Goal: Communication & Community: Answer question/provide support

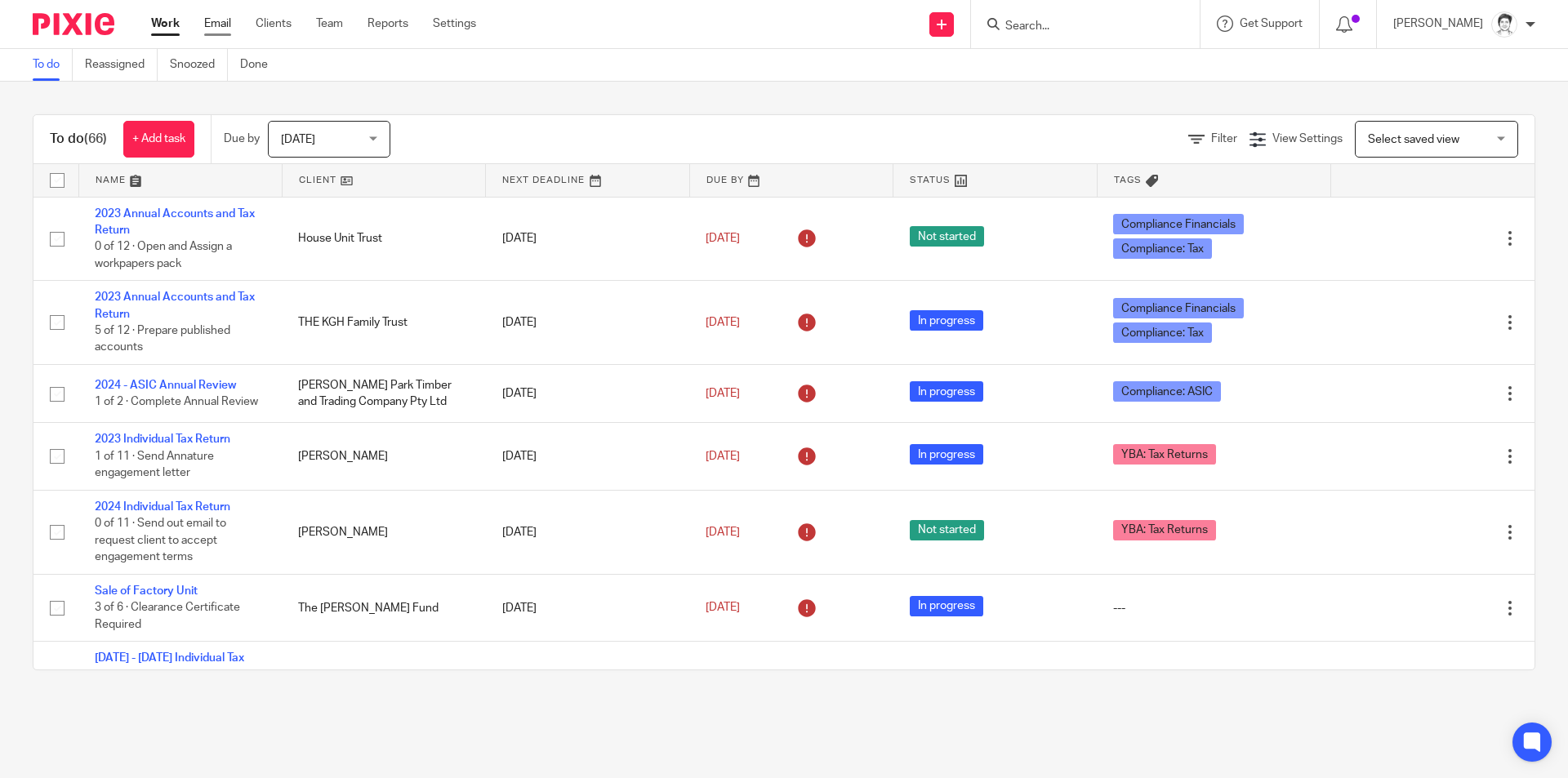
click at [228, 21] on link "Email" at bounding box center [217, 24] width 27 height 16
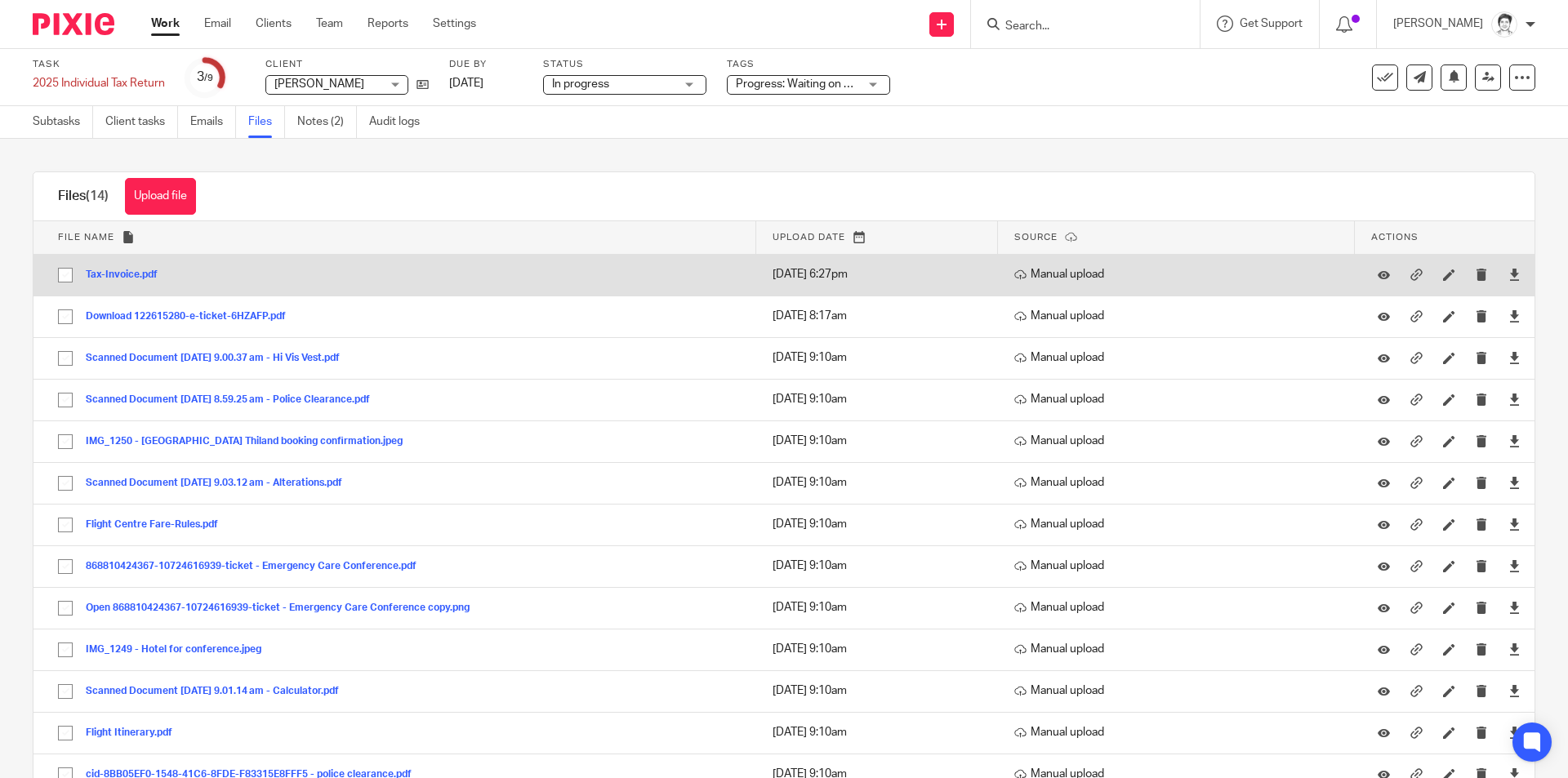
click at [122, 281] on div "Tax-Invoice.pdf" at bounding box center [127, 274] width 84 height 16
click at [127, 277] on button "Tax-Invoice.pdf" at bounding box center [127, 275] width 84 height 11
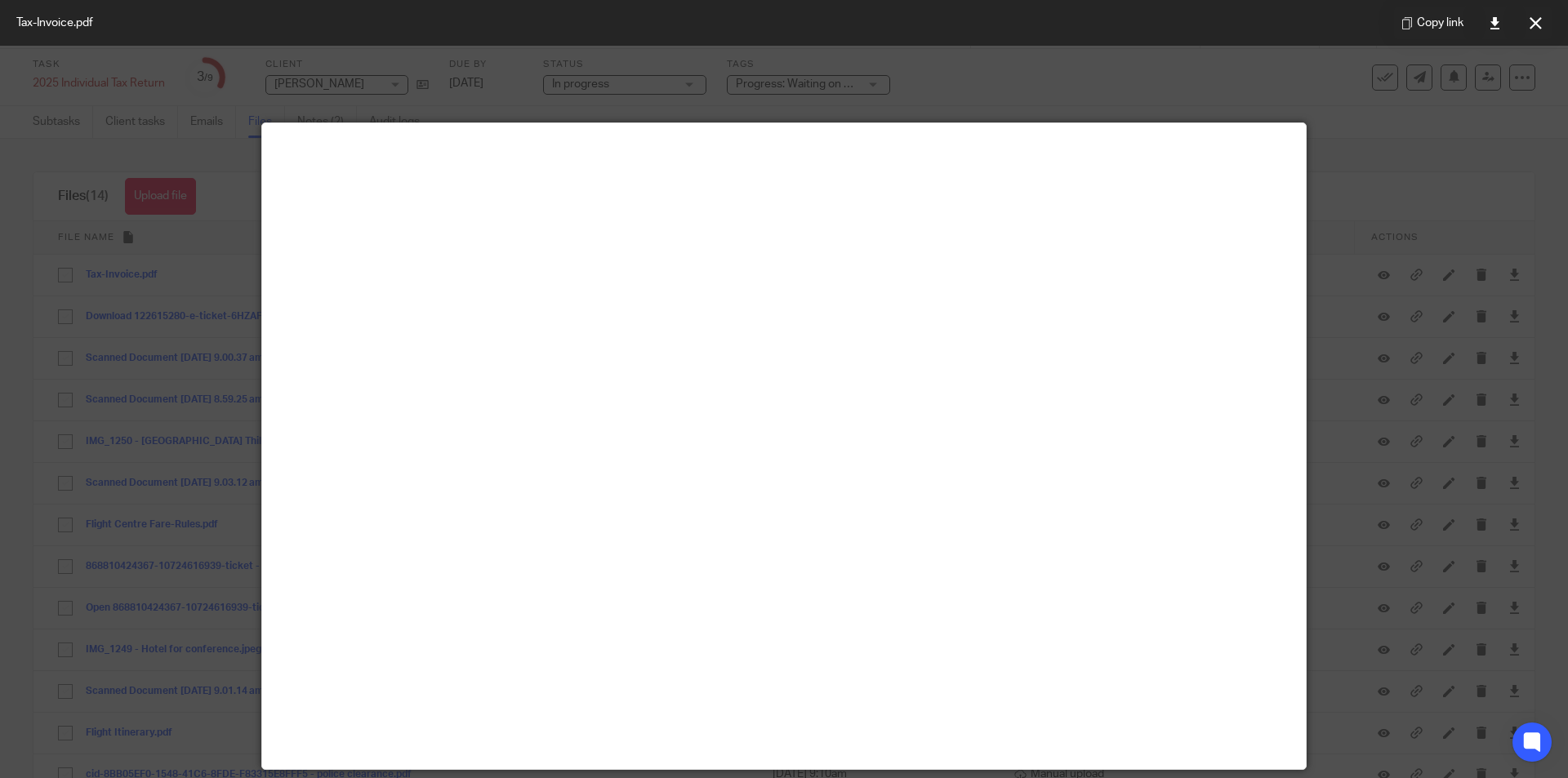
drag, startPoint x: 1532, startPoint y: 29, endPoint x: 1490, endPoint y: 21, distance: 42.8
click at [1530, 29] on button at bounding box center [1535, 23] width 33 height 33
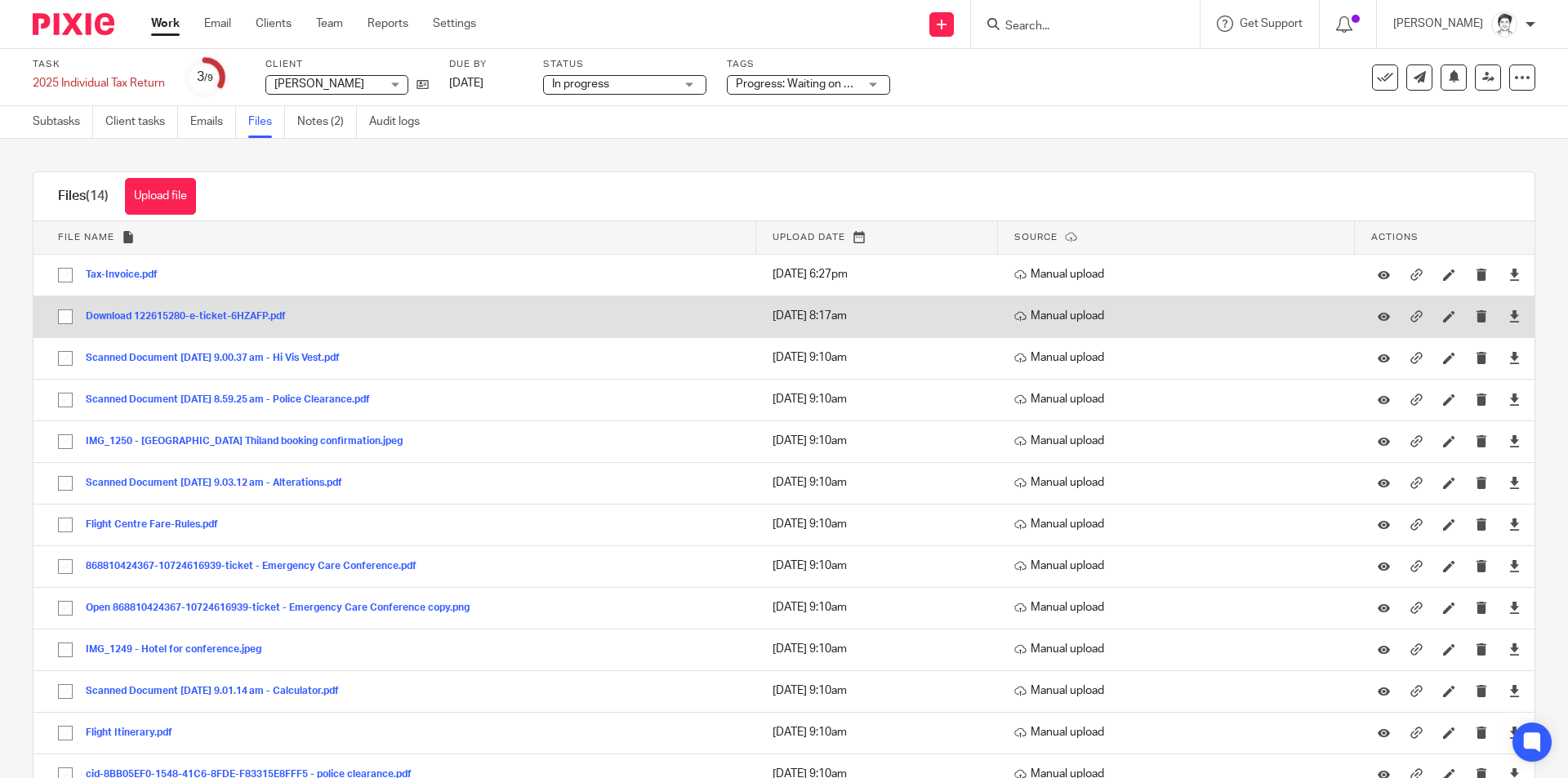
click at [158, 317] on button "Download 122615280-e-ticket-6HZAFP.pdf" at bounding box center [192, 317] width 212 height 11
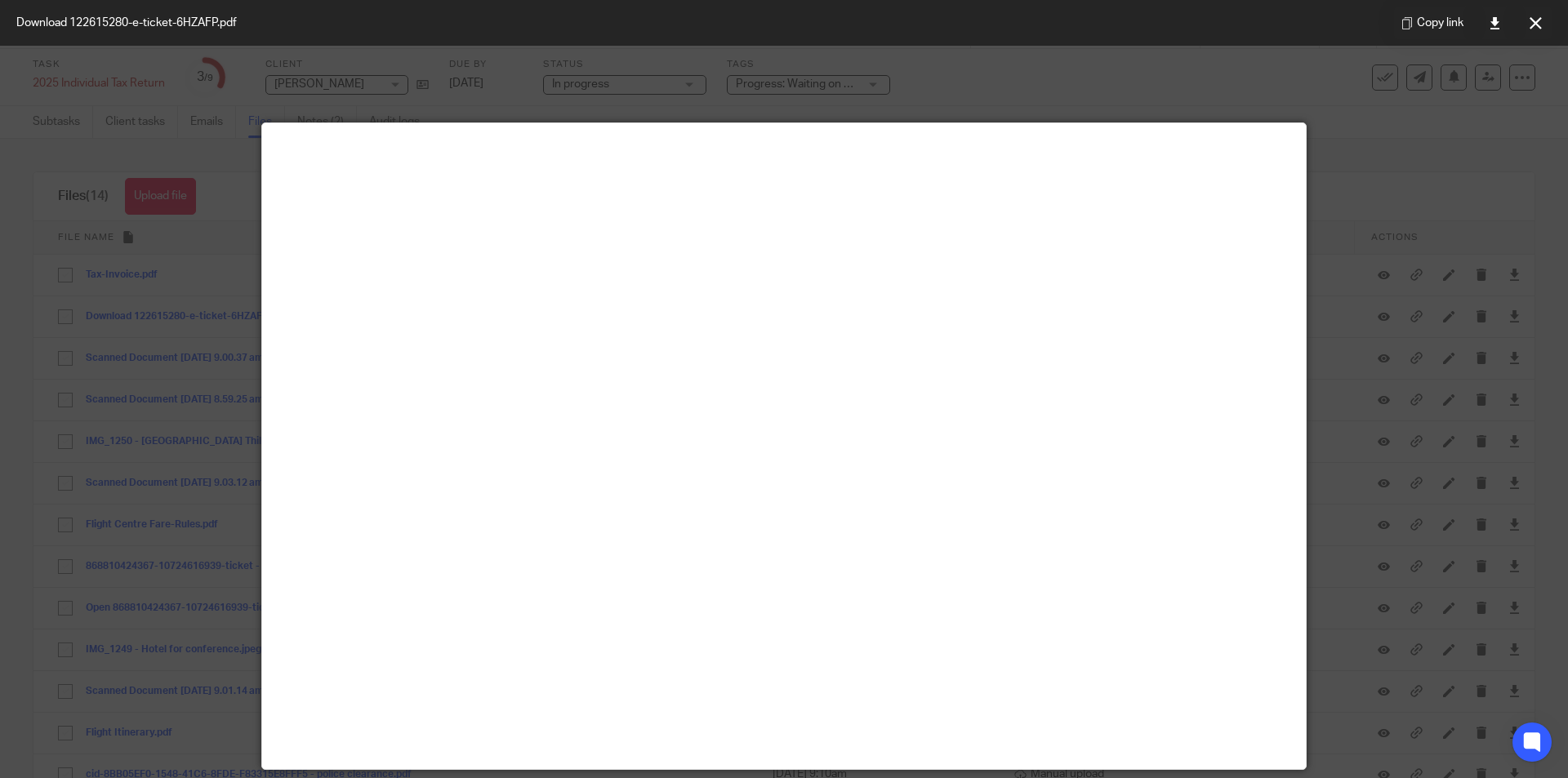
click at [1542, 31] on button at bounding box center [1535, 23] width 33 height 33
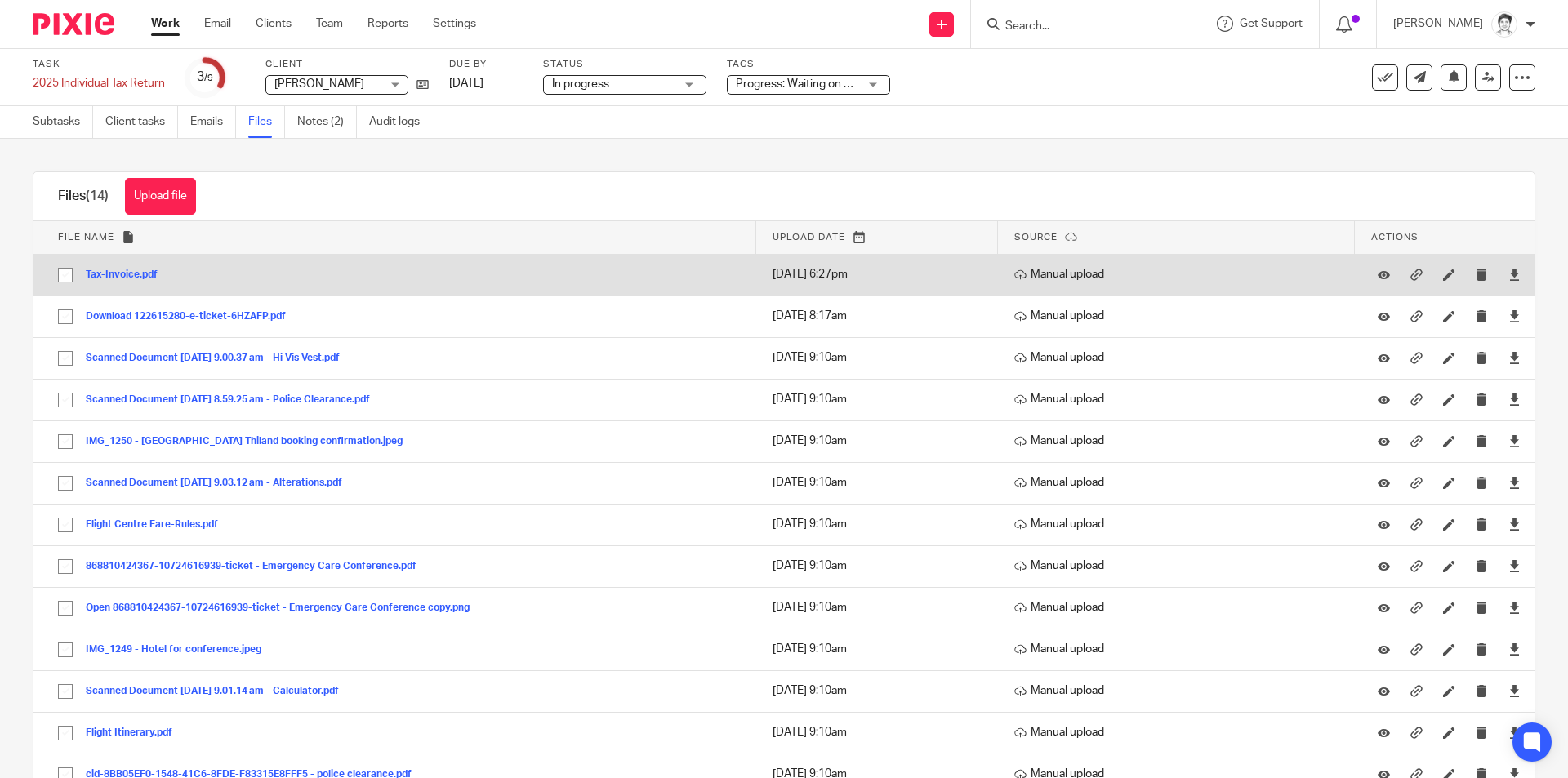
drag, startPoint x: 123, startPoint y: 276, endPoint x: 131, endPoint y: 287, distance: 13.6
click at [131, 287] on td "Tax-Invoice.pdf Tax-Invoice Save" at bounding box center [394, 274] width 723 height 42
click at [128, 278] on button "Tax-Invoice.pdf" at bounding box center [127, 275] width 84 height 11
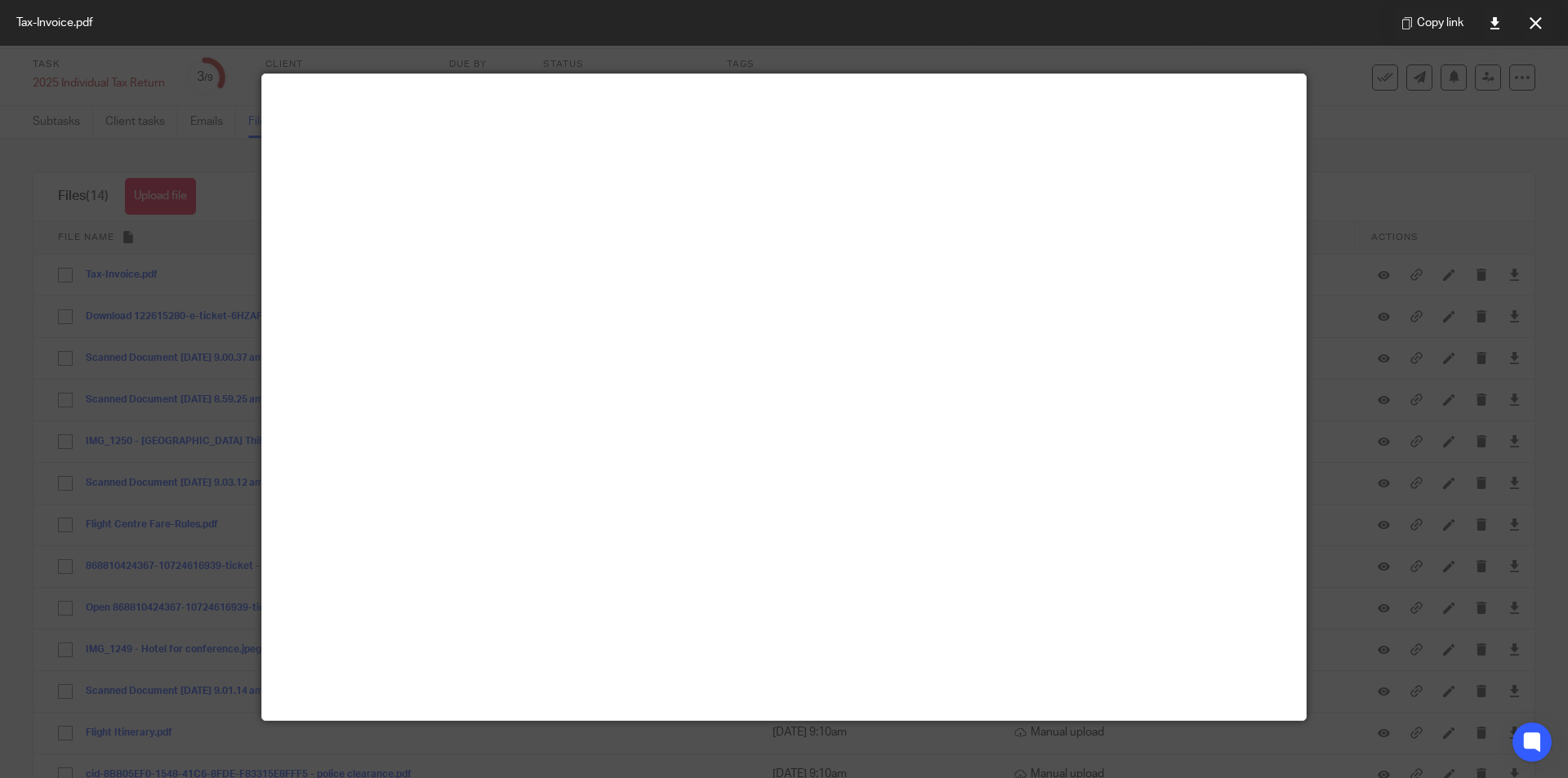
scroll to position [82, 0]
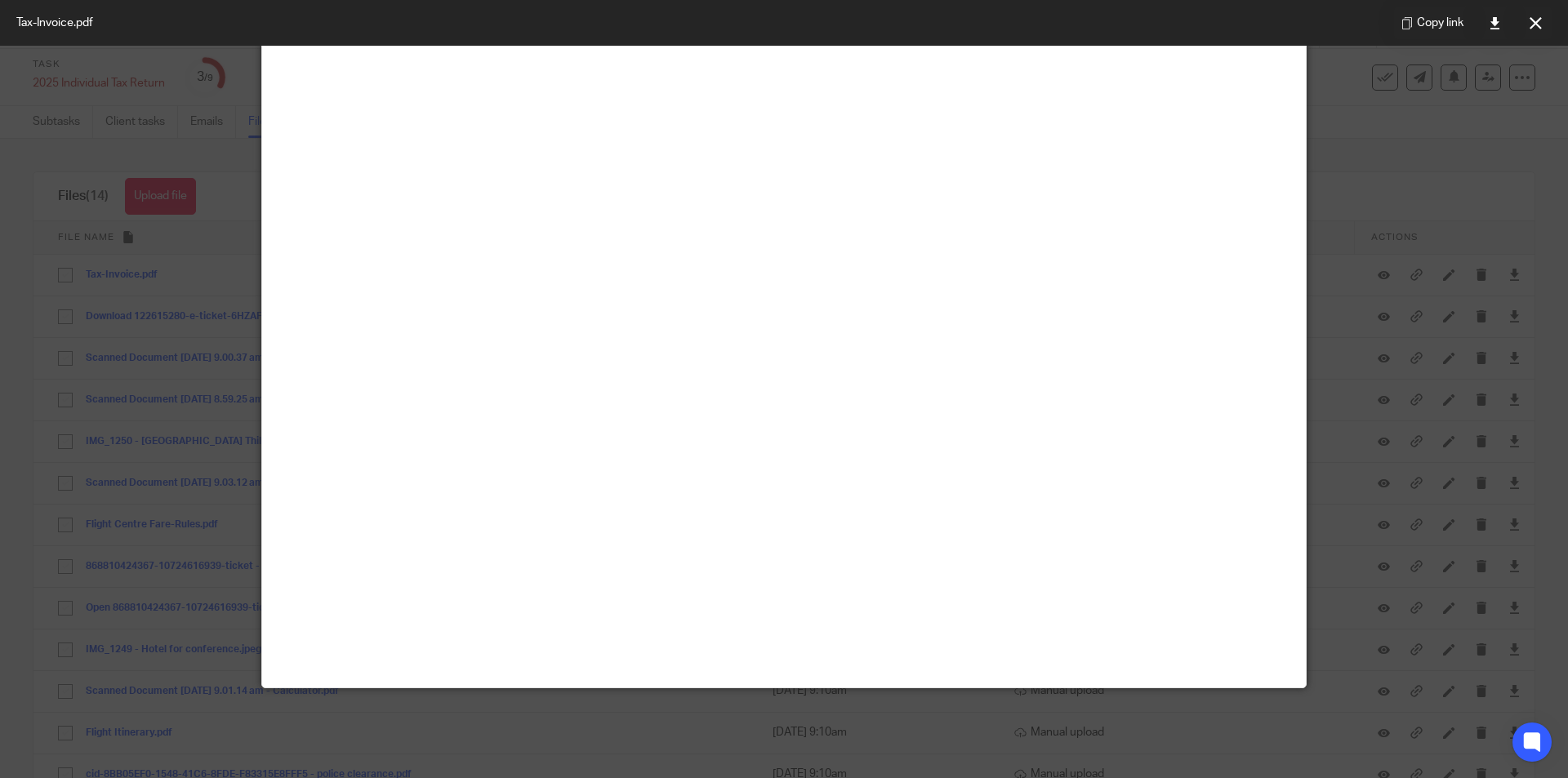
click at [1540, 20] on icon at bounding box center [1535, 23] width 12 height 12
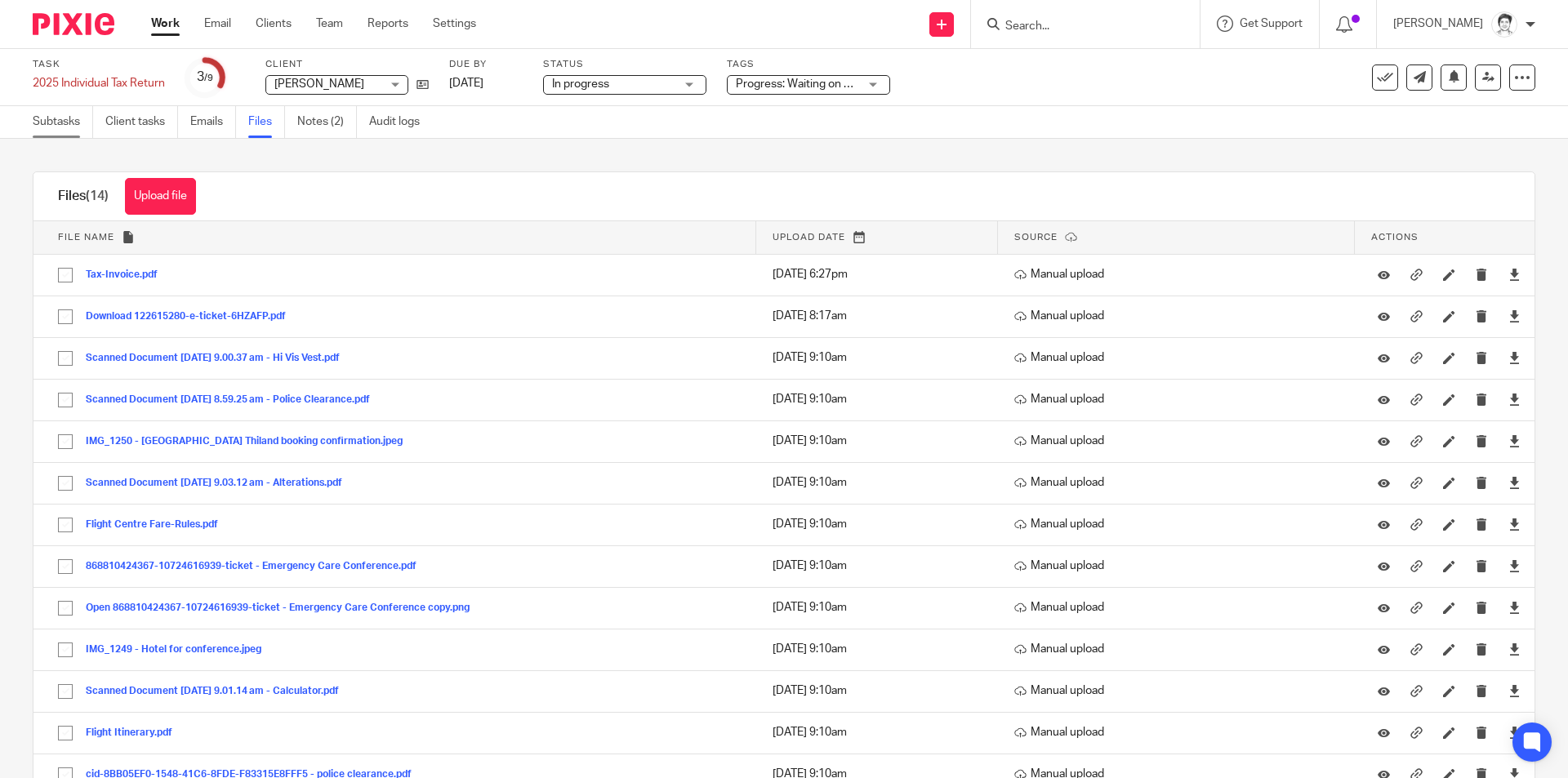
click at [61, 122] on link "Subtasks" at bounding box center [63, 122] width 60 height 32
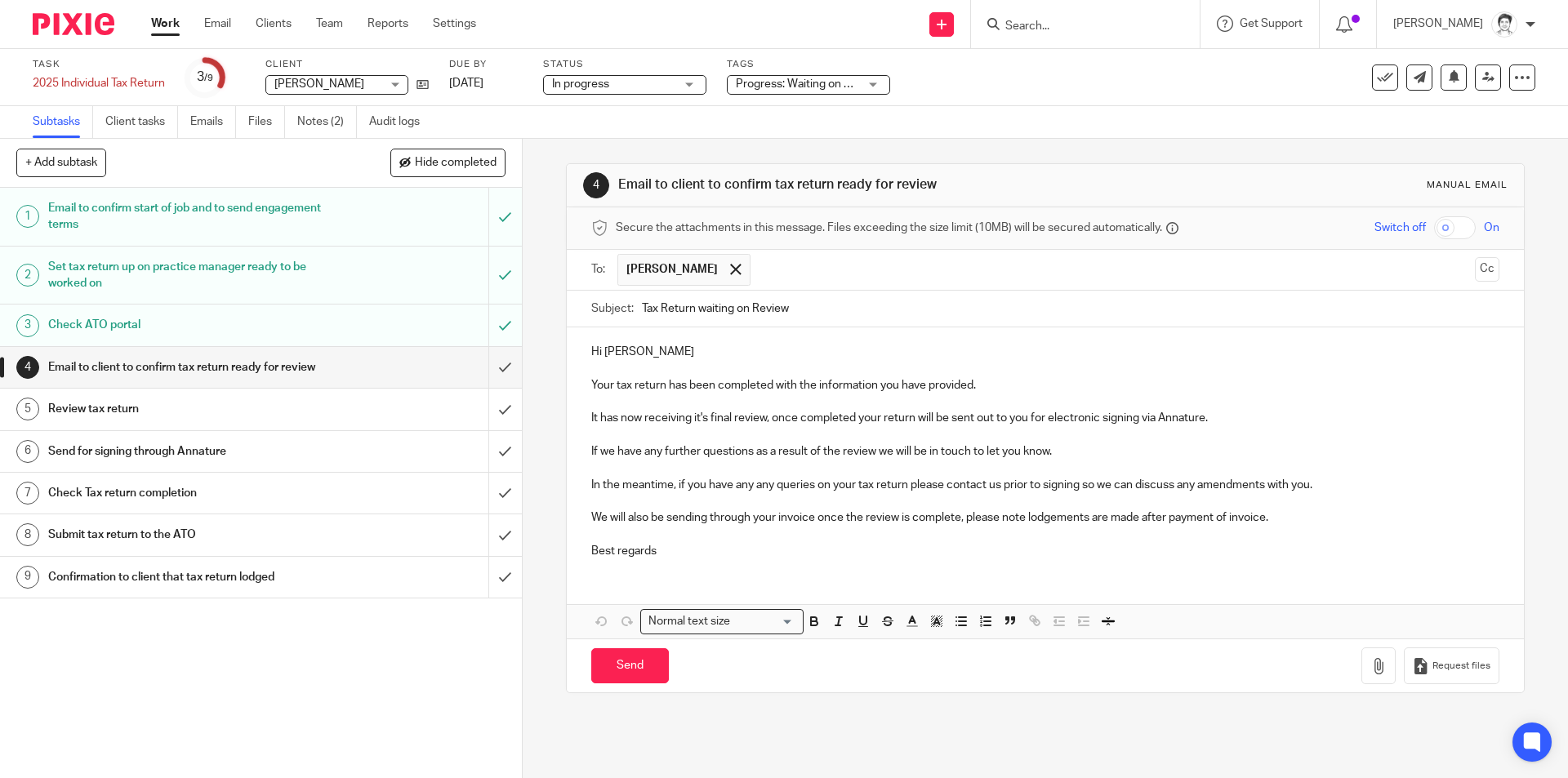
click at [719, 349] on p "Hi David" at bounding box center [1045, 352] width 907 height 16
click at [591, 384] on p "Your tax return has been completed with the information you have provided." at bounding box center [1045, 385] width 907 height 16
click at [585, 390] on div "Hi David Your tax return has been completed with the information you have provi…" at bounding box center [1045, 449] width 956 height 243
click at [893, 382] on p "Thank you for the invoice, that's perfect. Your tax return has been completed w…" at bounding box center [1045, 385] width 907 height 16
click at [605, 421] on p "It has now receiving it's final review, once completed your return will be sent…" at bounding box center [1045, 418] width 907 height 16
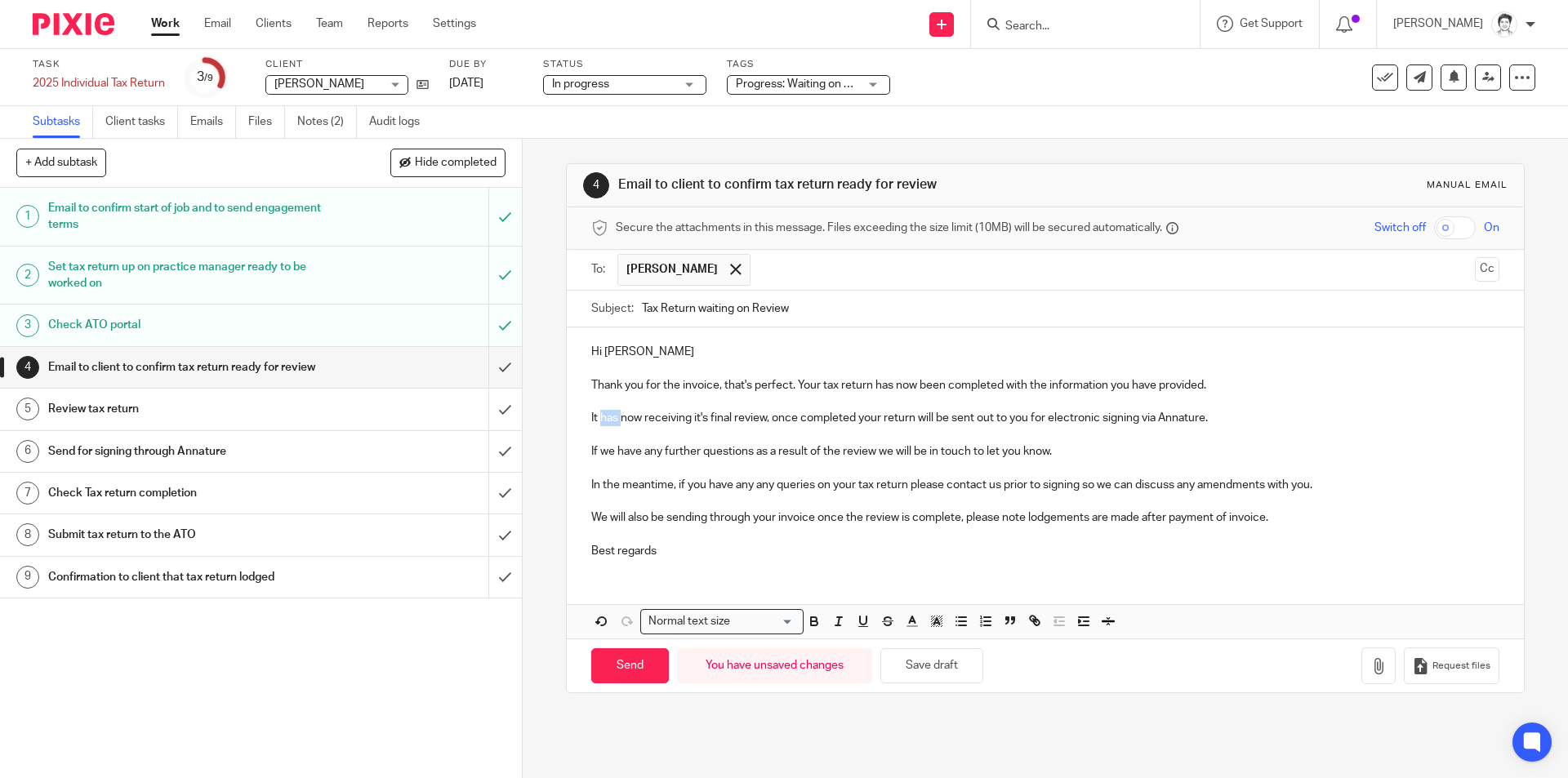
click at [605, 421] on p "It has now receiving it's final review, once completed your return will be sent…" at bounding box center [1045, 418] width 907 height 16
click at [616, 420] on p "It is now receiving it's final review, once completed your return will be sent …" at bounding box center [1045, 418] width 907 height 16
drag, startPoint x: 1333, startPoint y: 423, endPoint x: 1344, endPoint y: 429, distance: 12.5
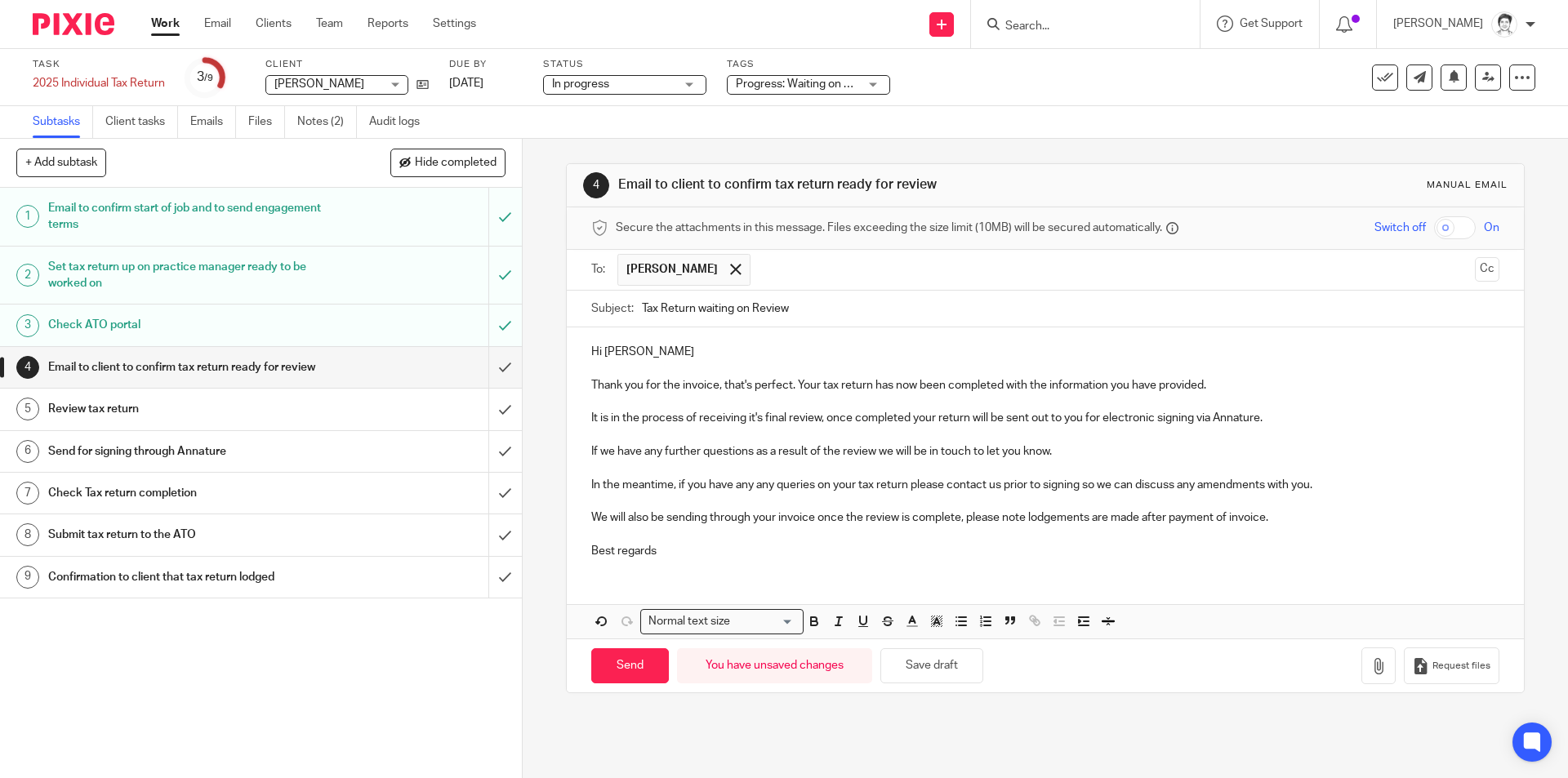
click at [1341, 428] on div "Hi David Thank you for the invoice, that's perfect. Your tax return has now bee…" at bounding box center [1045, 449] width 956 height 243
click at [1315, 422] on p "It is in the process of receiving it's final review, once completed your return…" at bounding box center [1045, 418] width 907 height 16
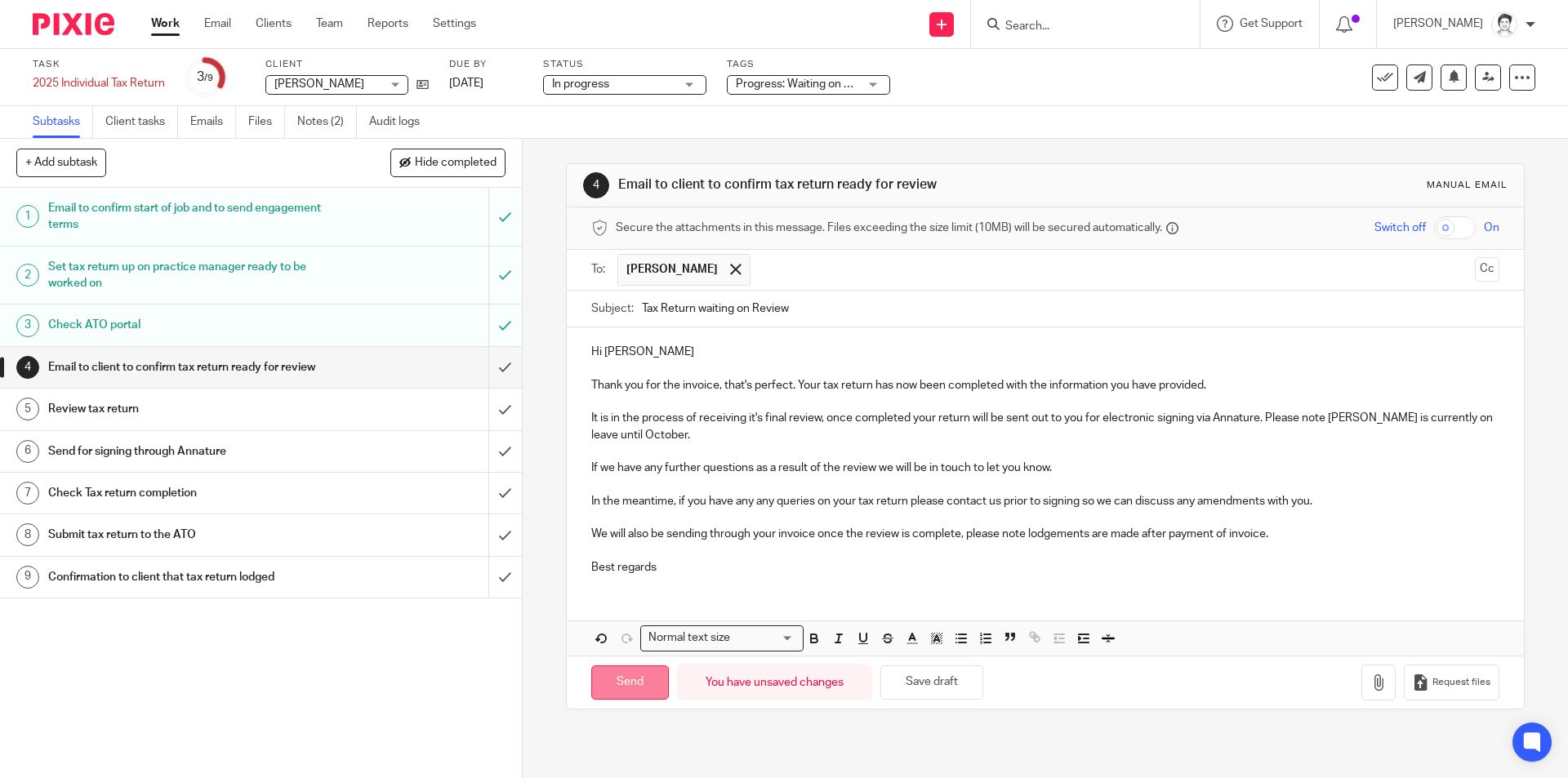
click at [634, 678] on input "Send" at bounding box center [630, 682] width 78 height 35
type input "Sent"
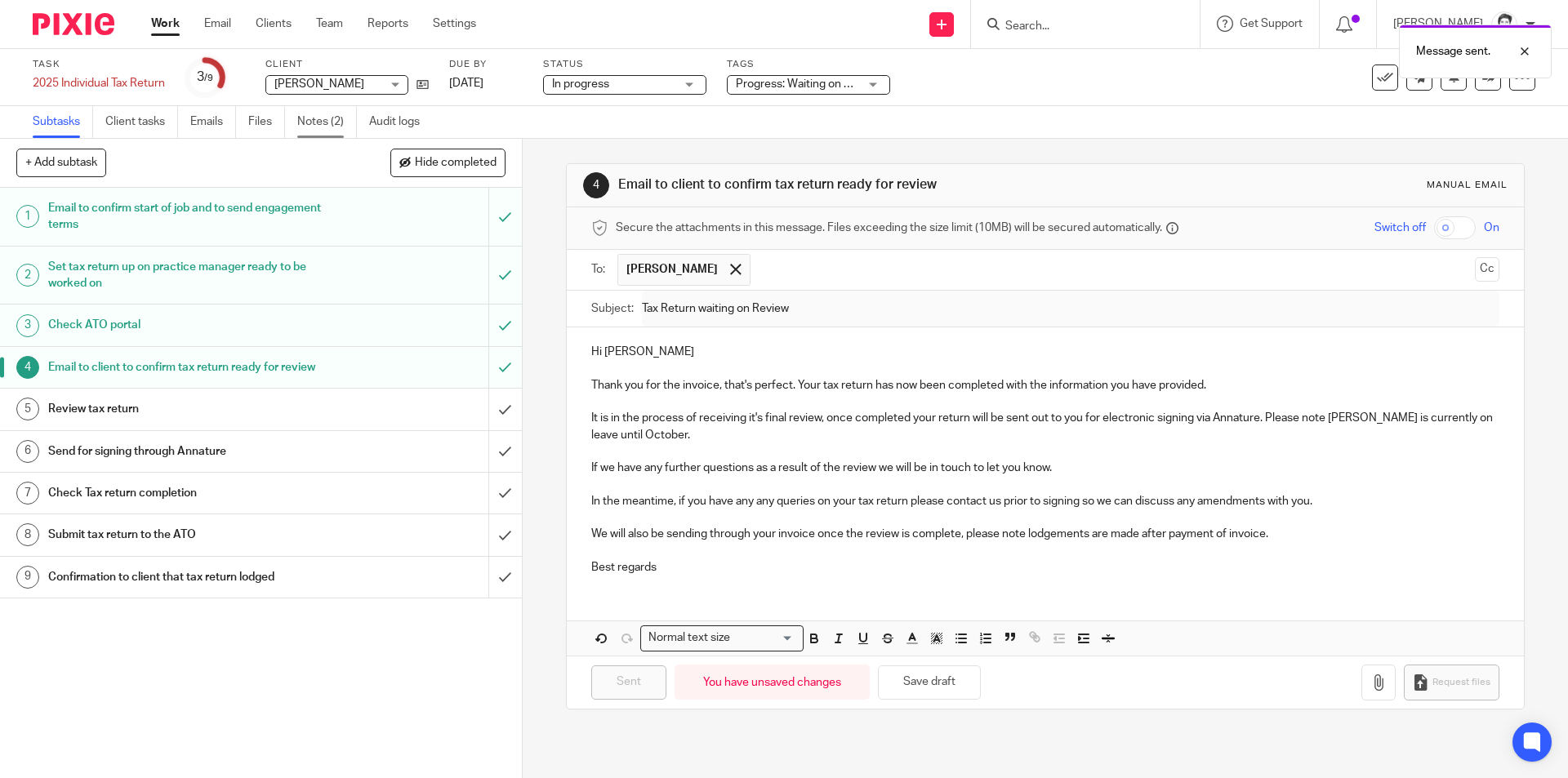
click at [314, 124] on link "Notes (2)" at bounding box center [327, 122] width 60 height 32
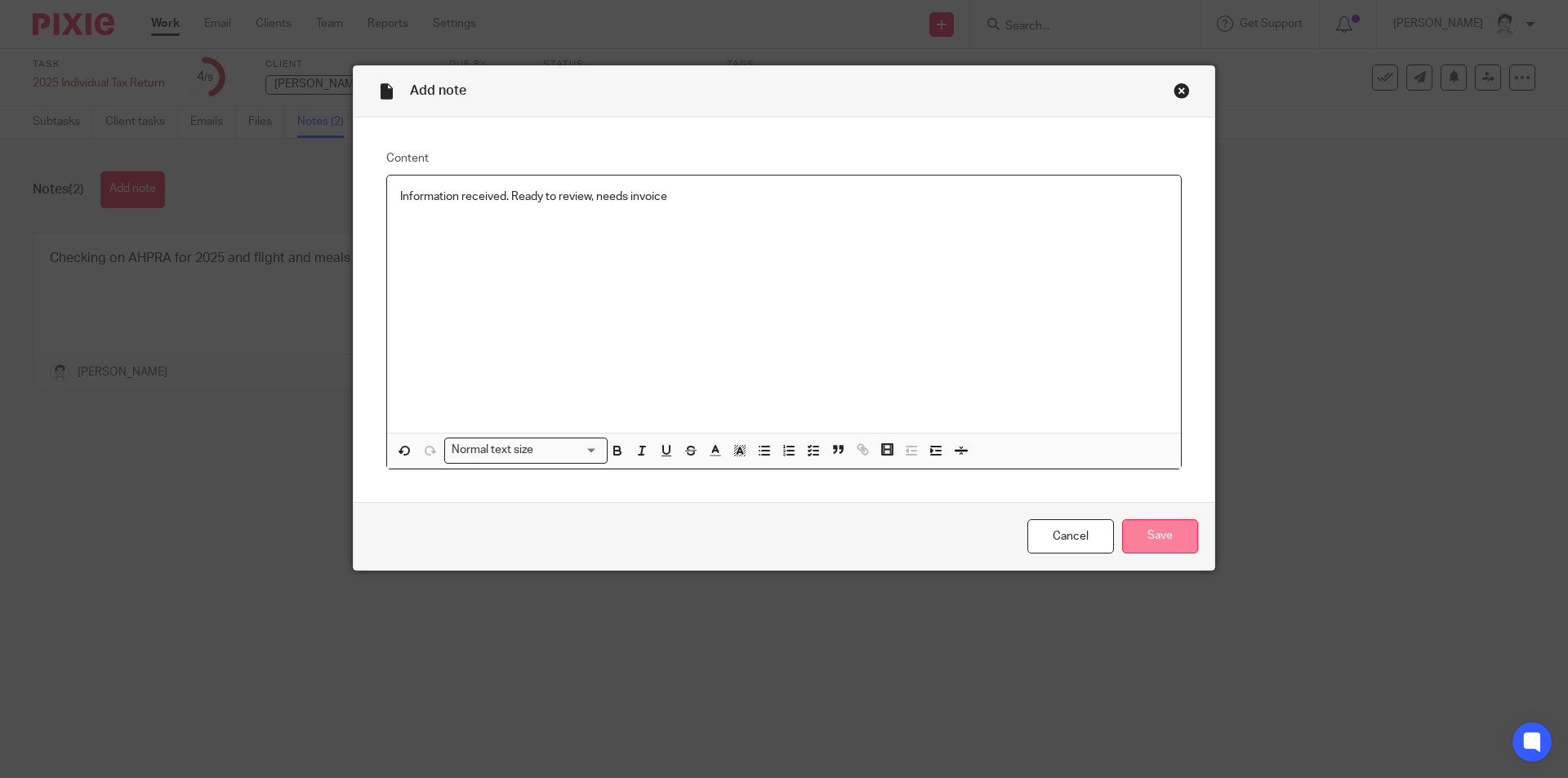
click at [1167, 540] on input "Save" at bounding box center [1160, 536] width 76 height 35
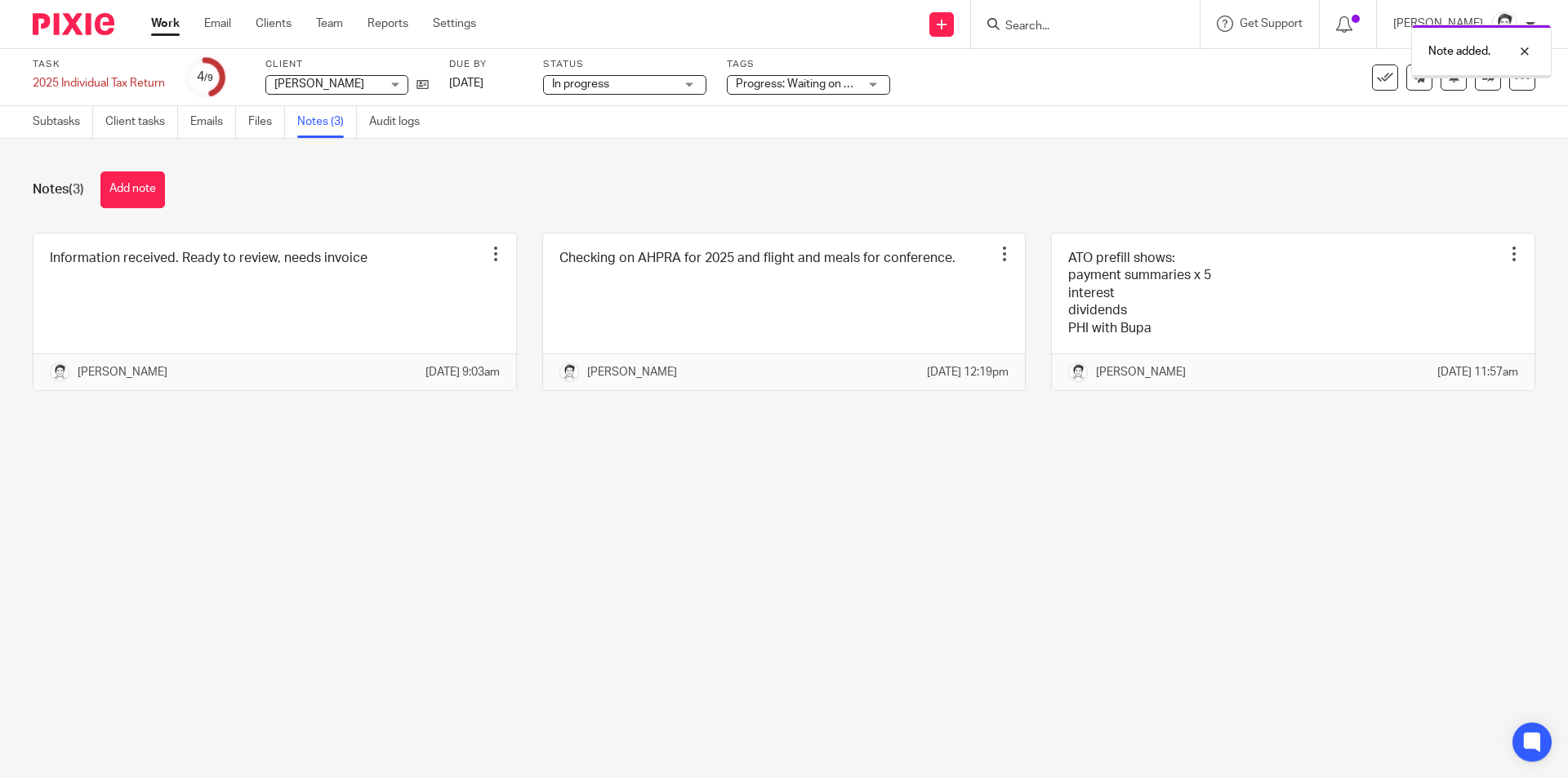
click at [252, 124] on link "Files" at bounding box center [266, 122] width 37 height 32
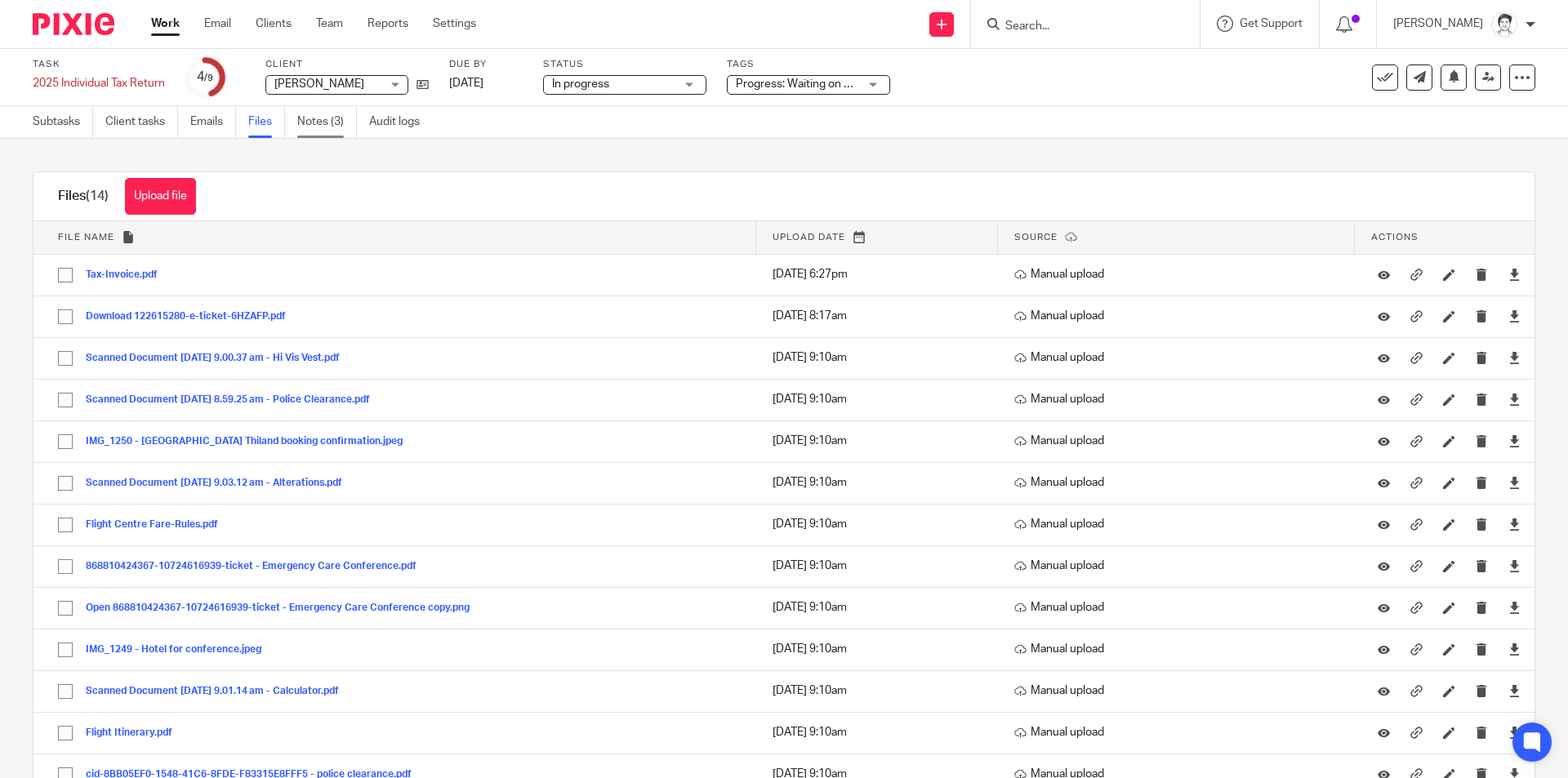
click at [313, 127] on link "Notes (3)" at bounding box center [327, 122] width 60 height 32
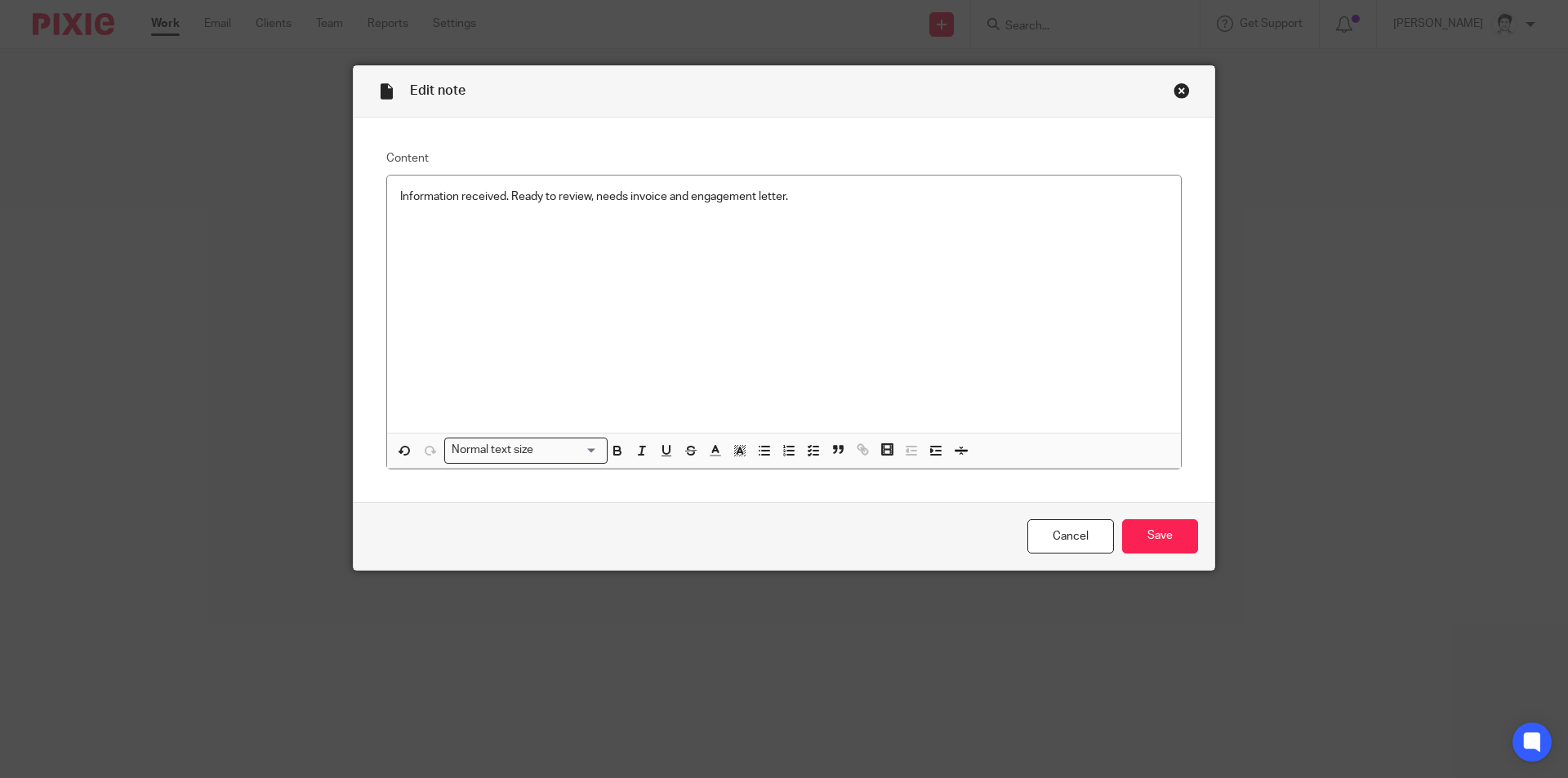
drag, startPoint x: 1167, startPoint y: 536, endPoint x: 1205, endPoint y: 527, distance: 39.1
click at [1174, 541] on input "Save" at bounding box center [1160, 536] width 76 height 35
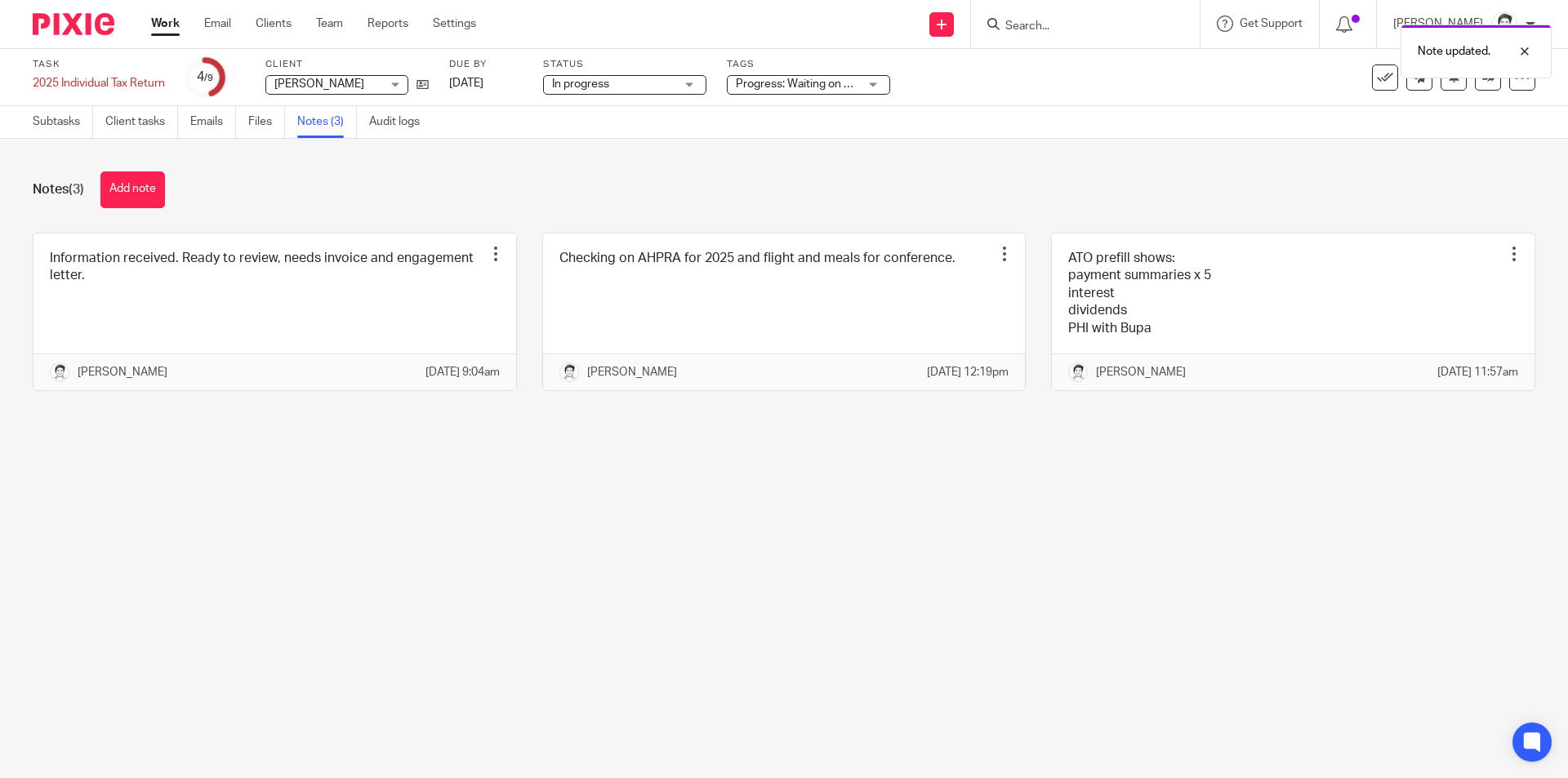
click at [886, 86] on div "Progress: Waiting on client + 1" at bounding box center [808, 85] width 163 height 20
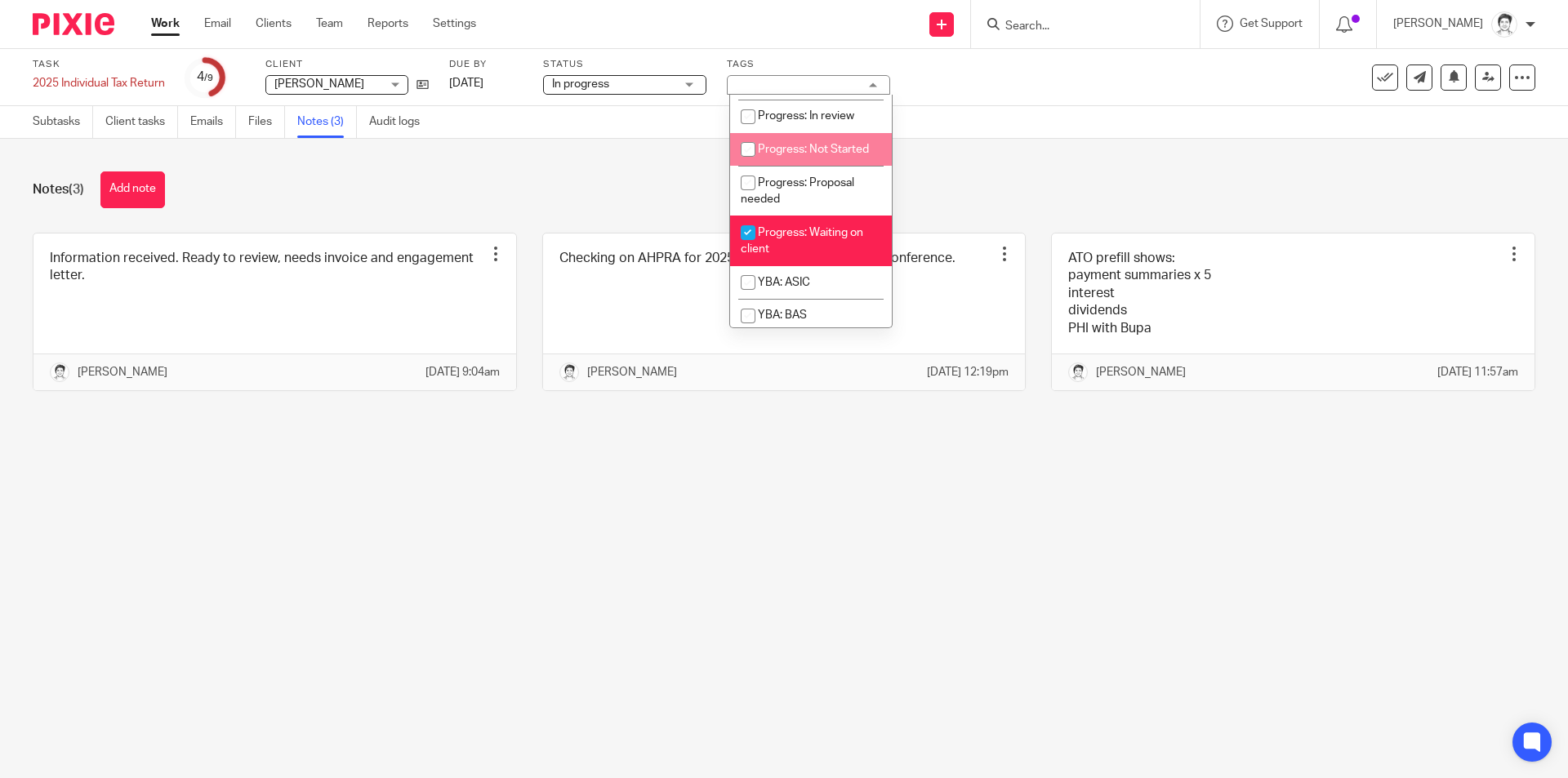
scroll to position [245, 0]
click at [753, 247] on input "checkbox" at bounding box center [748, 231] width 31 height 31
checkbox input "false"
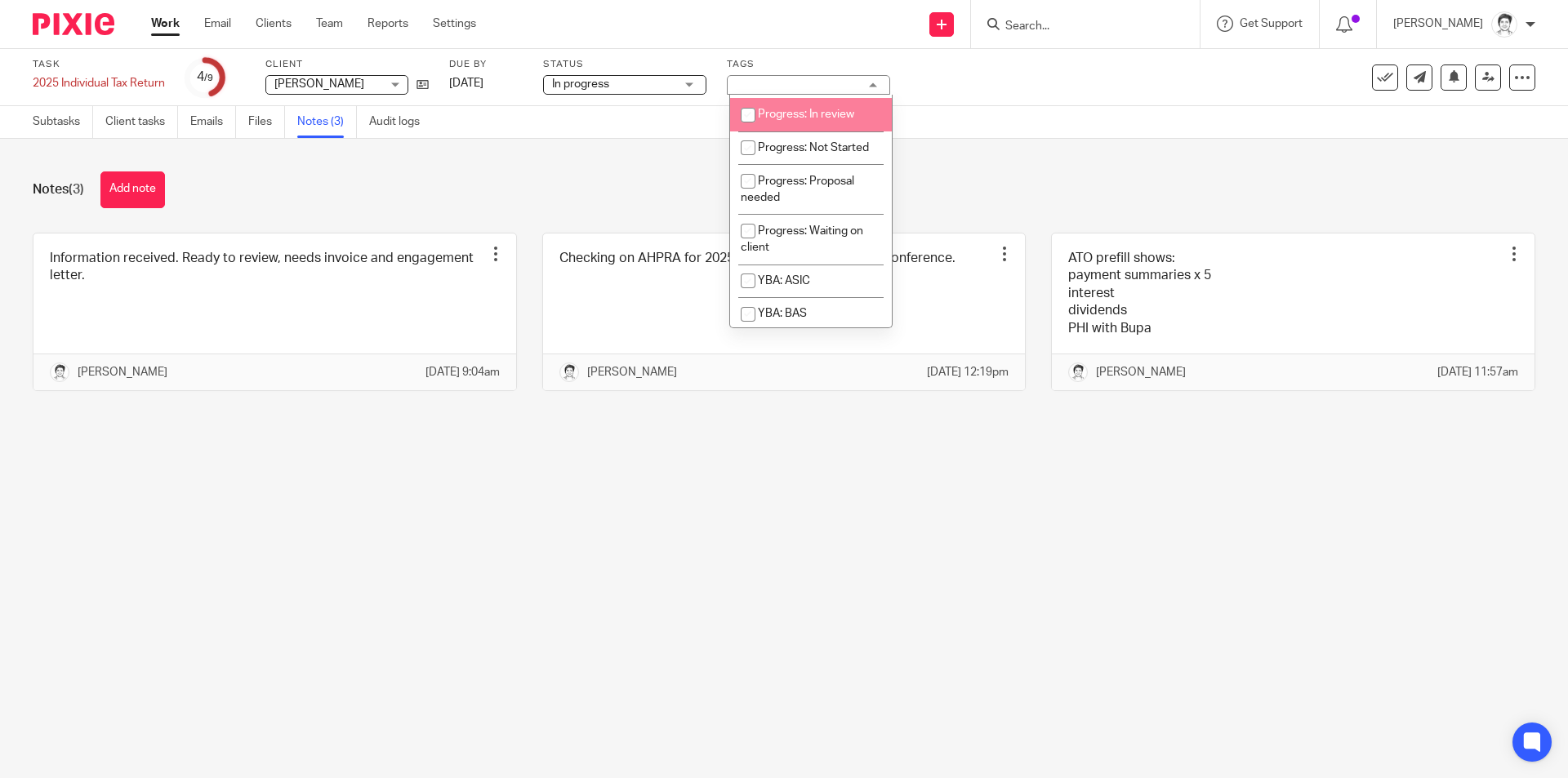
click at [758, 131] on input "checkbox" at bounding box center [748, 115] width 31 height 31
checkbox input "true"
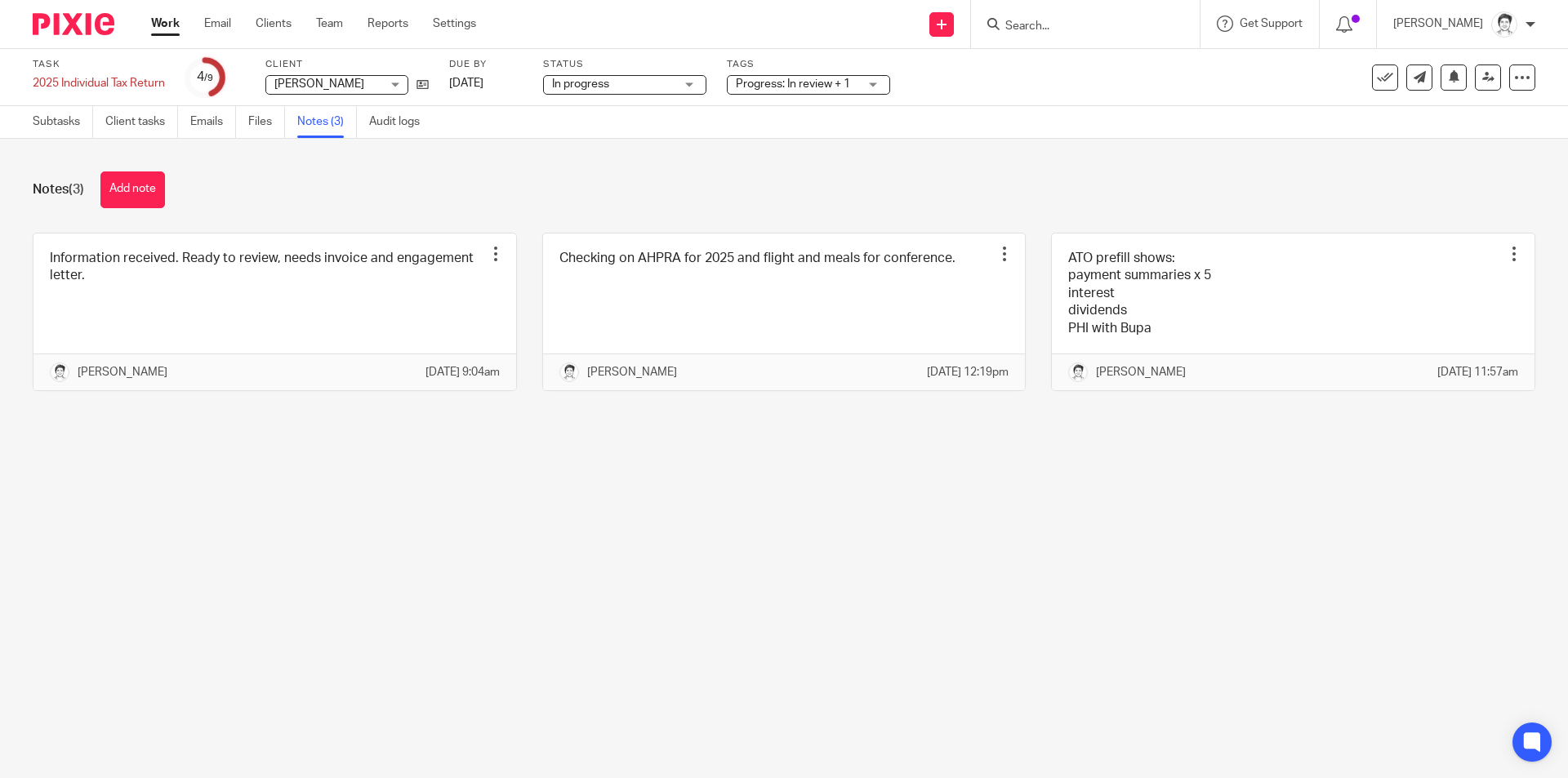
click at [1073, 173] on div "Notes (3) Add note" at bounding box center [784, 189] width 1503 height 37
click at [1482, 75] on icon at bounding box center [1488, 77] width 12 height 12
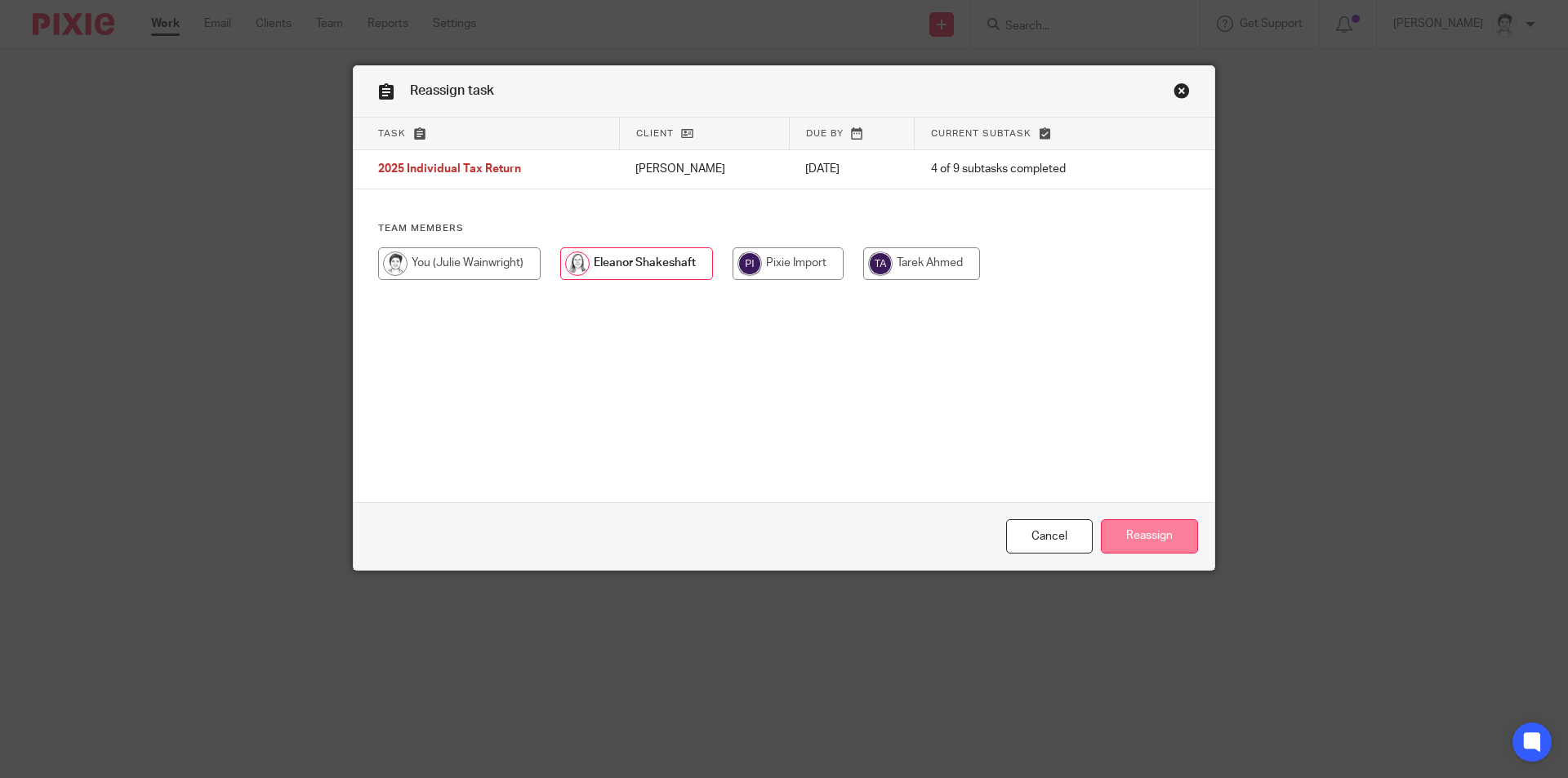
click at [1130, 528] on input "Reassign" at bounding box center [1149, 536] width 97 height 35
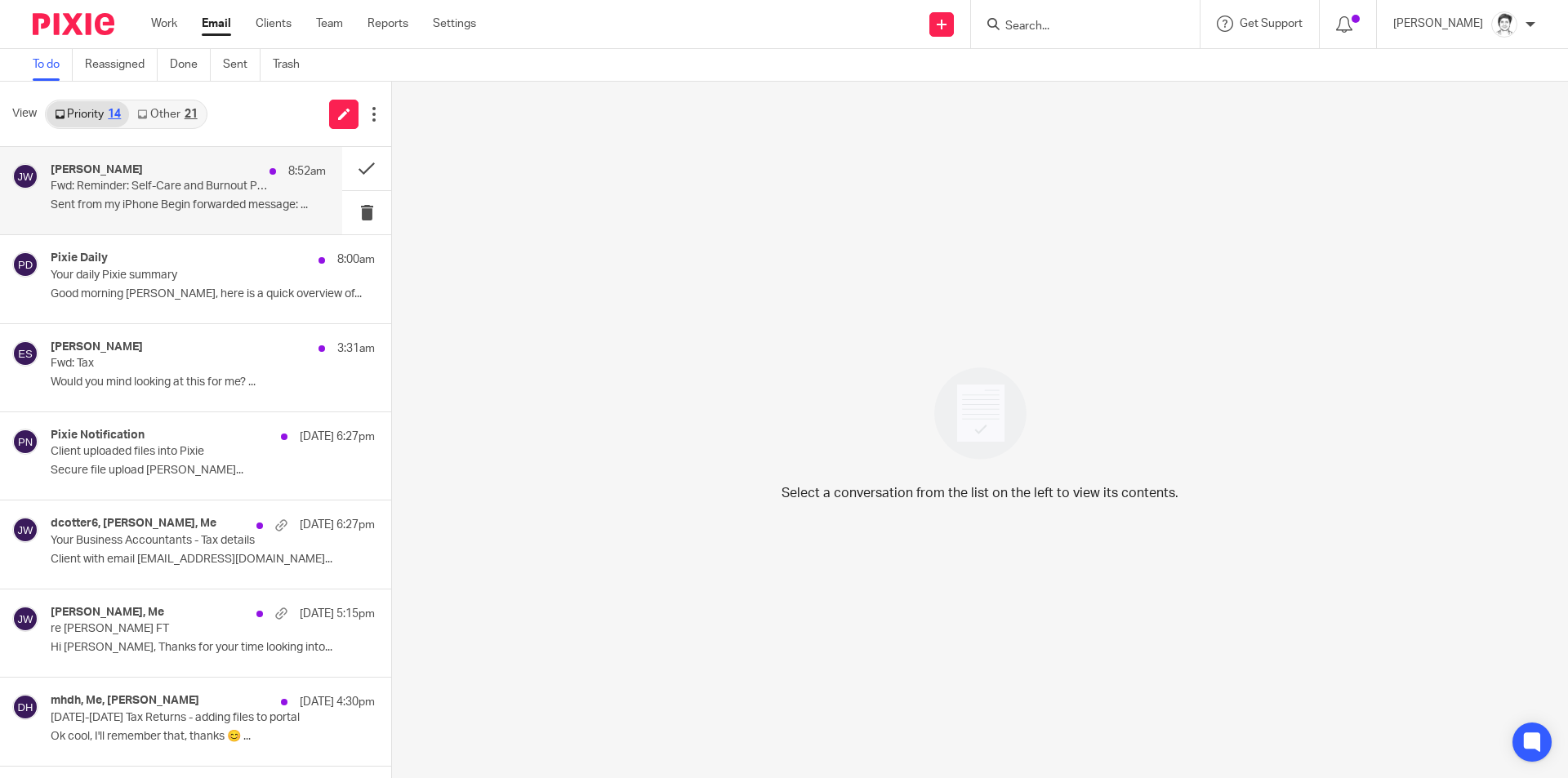
click at [127, 197] on div "Julie Wainwright 8:52am Fwd: Reminder: Self-Care and Burnout Prevention starts …" at bounding box center [188, 190] width 275 height 55
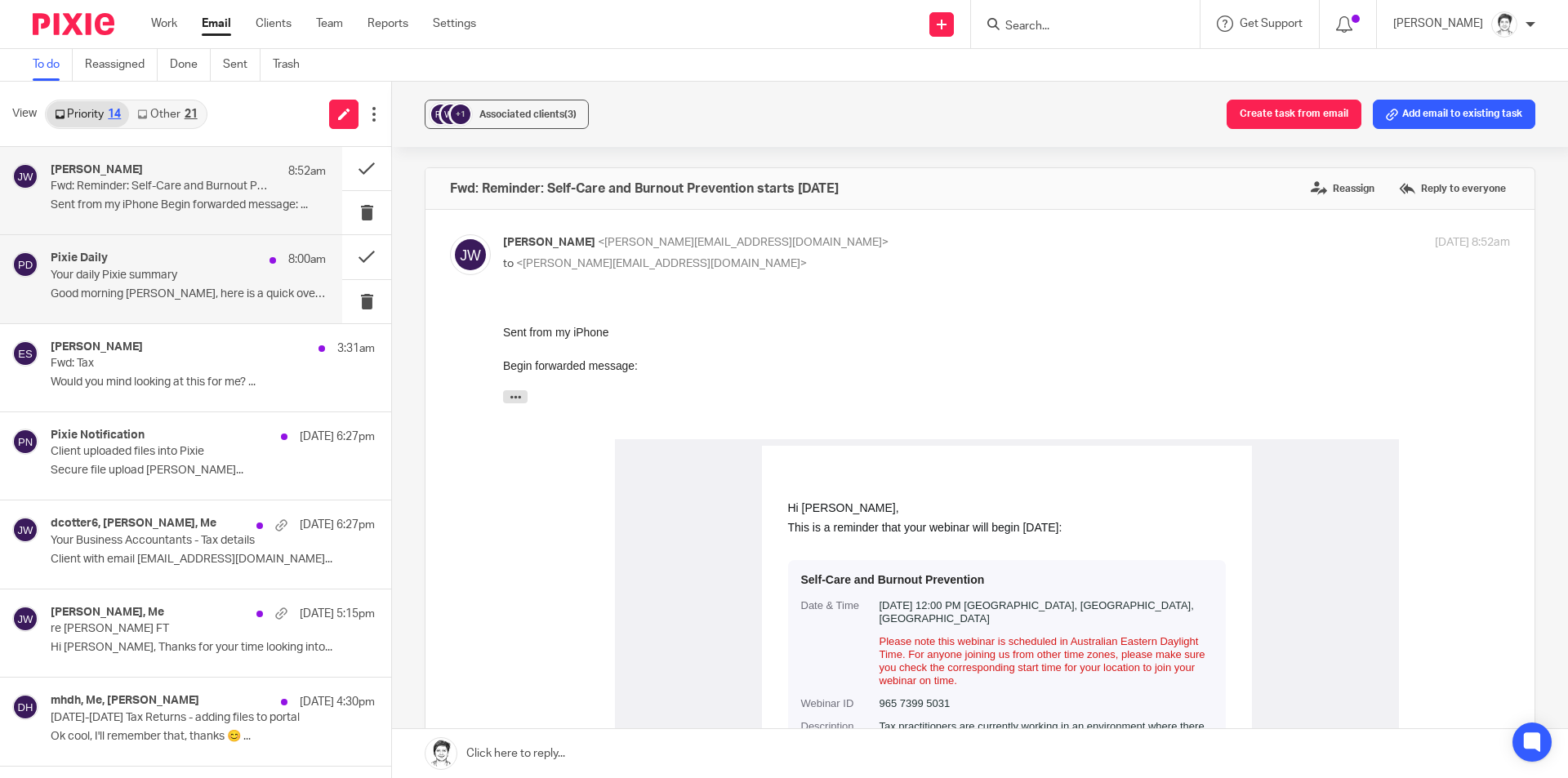
click at [234, 295] on p "Good morning Julie, here is a quick overview of..." at bounding box center [188, 294] width 275 height 14
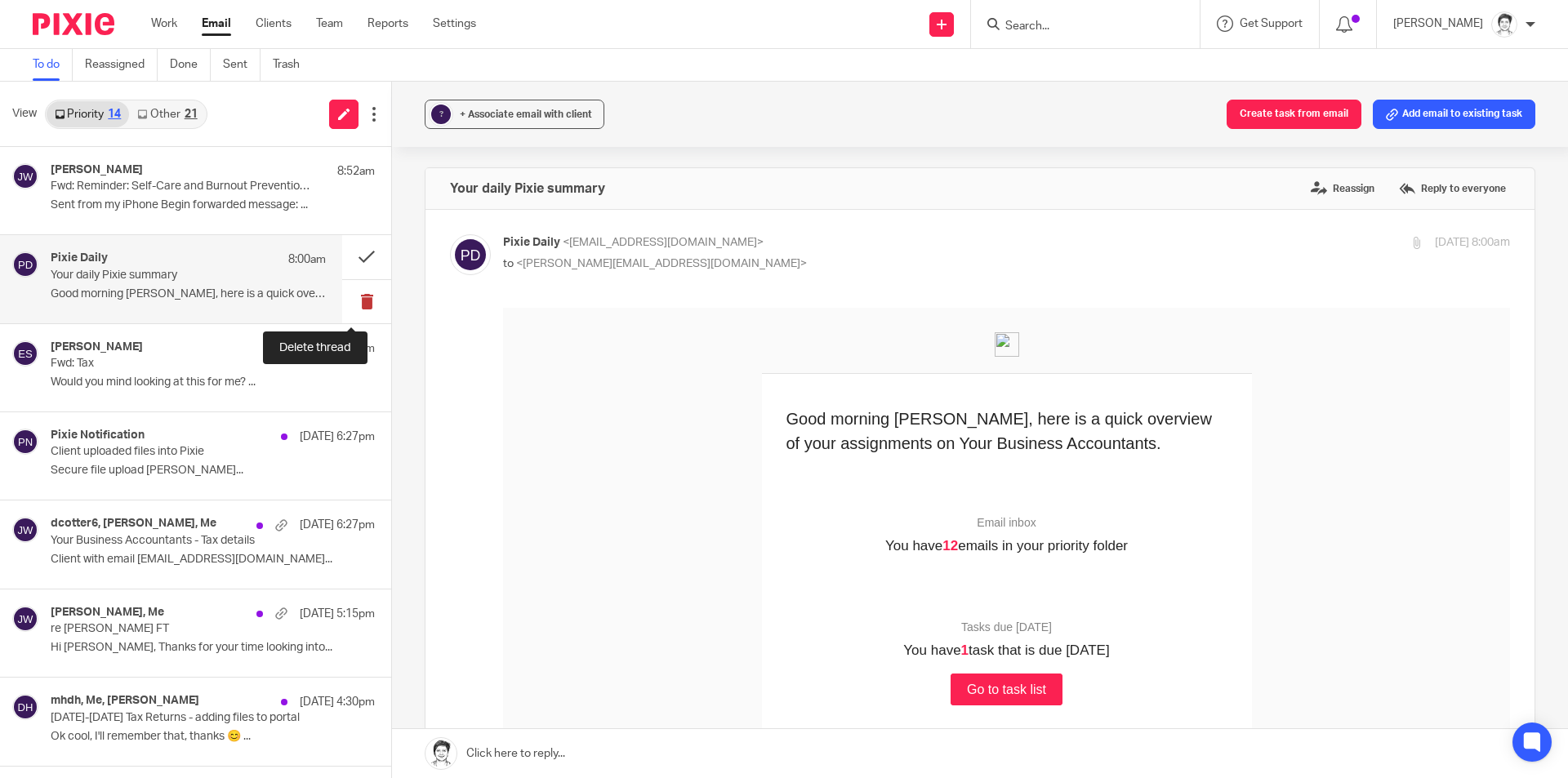
click at [350, 298] on button at bounding box center [367, 301] width 49 height 43
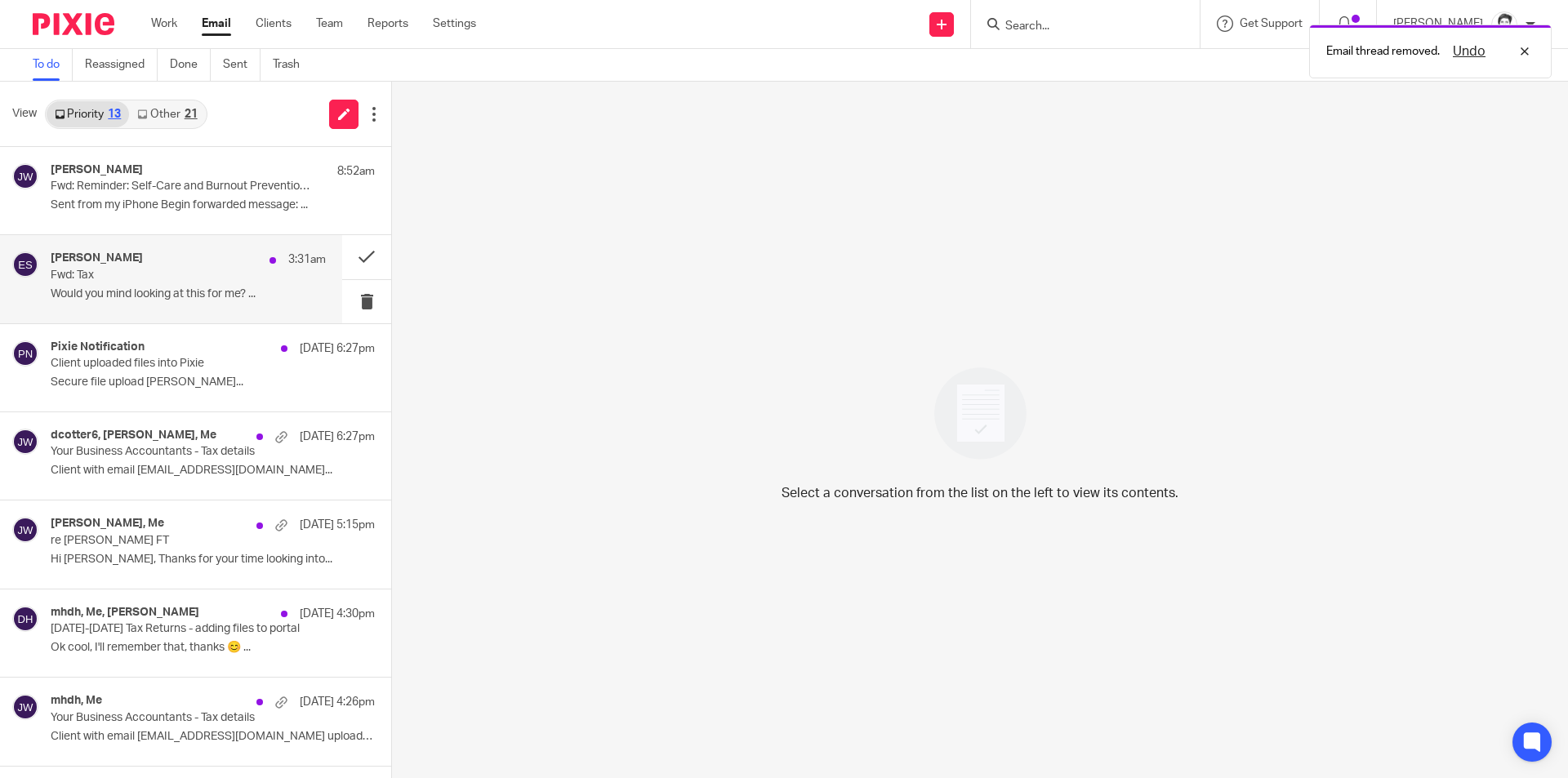
click at [108, 288] on p "Would you mind looking at this for me? ..." at bounding box center [188, 294] width 275 height 14
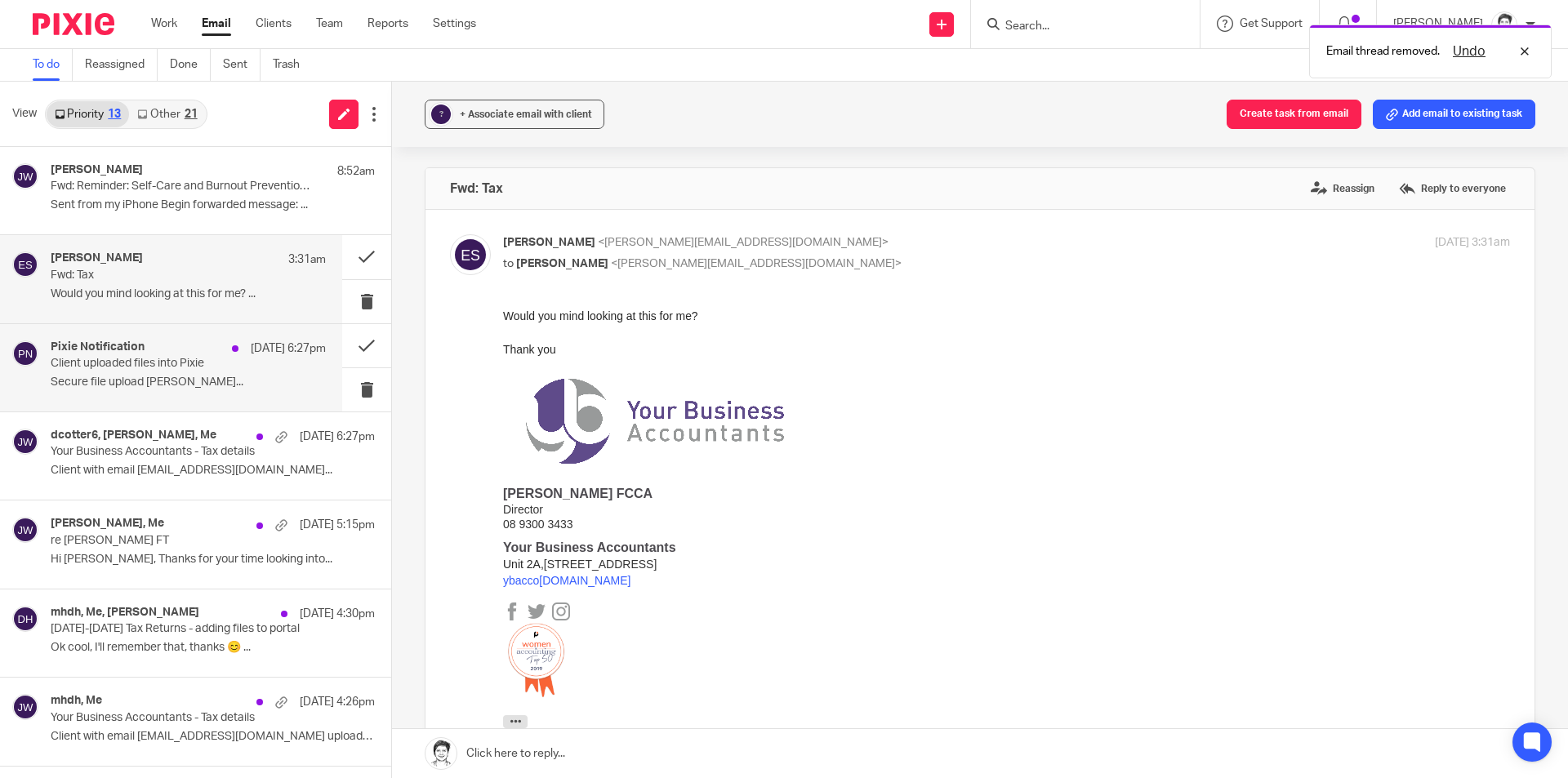
click at [110, 378] on p "Secure file upload Cotter, David sent..." at bounding box center [188, 382] width 275 height 14
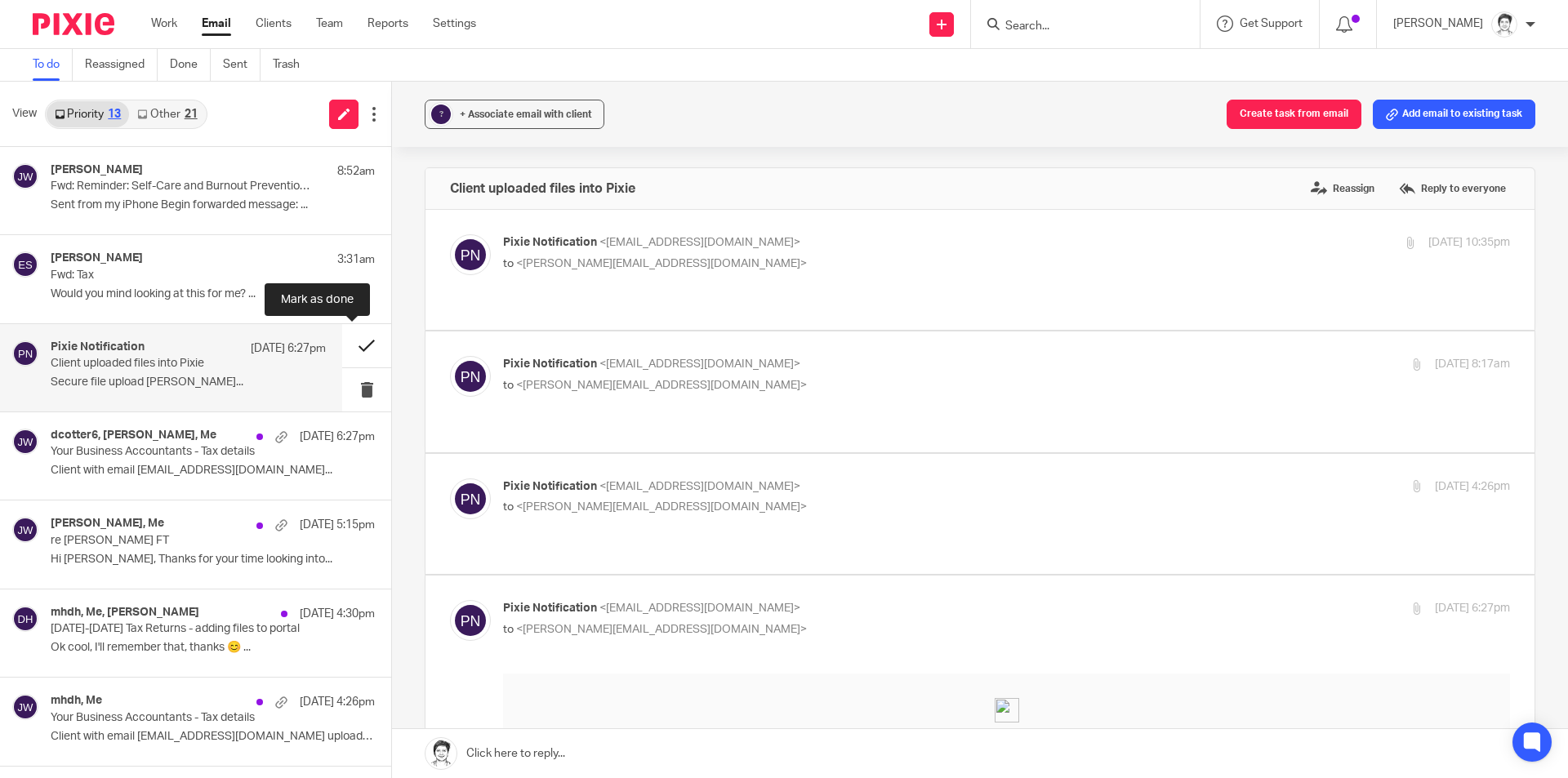
click at [350, 349] on button at bounding box center [367, 345] width 49 height 43
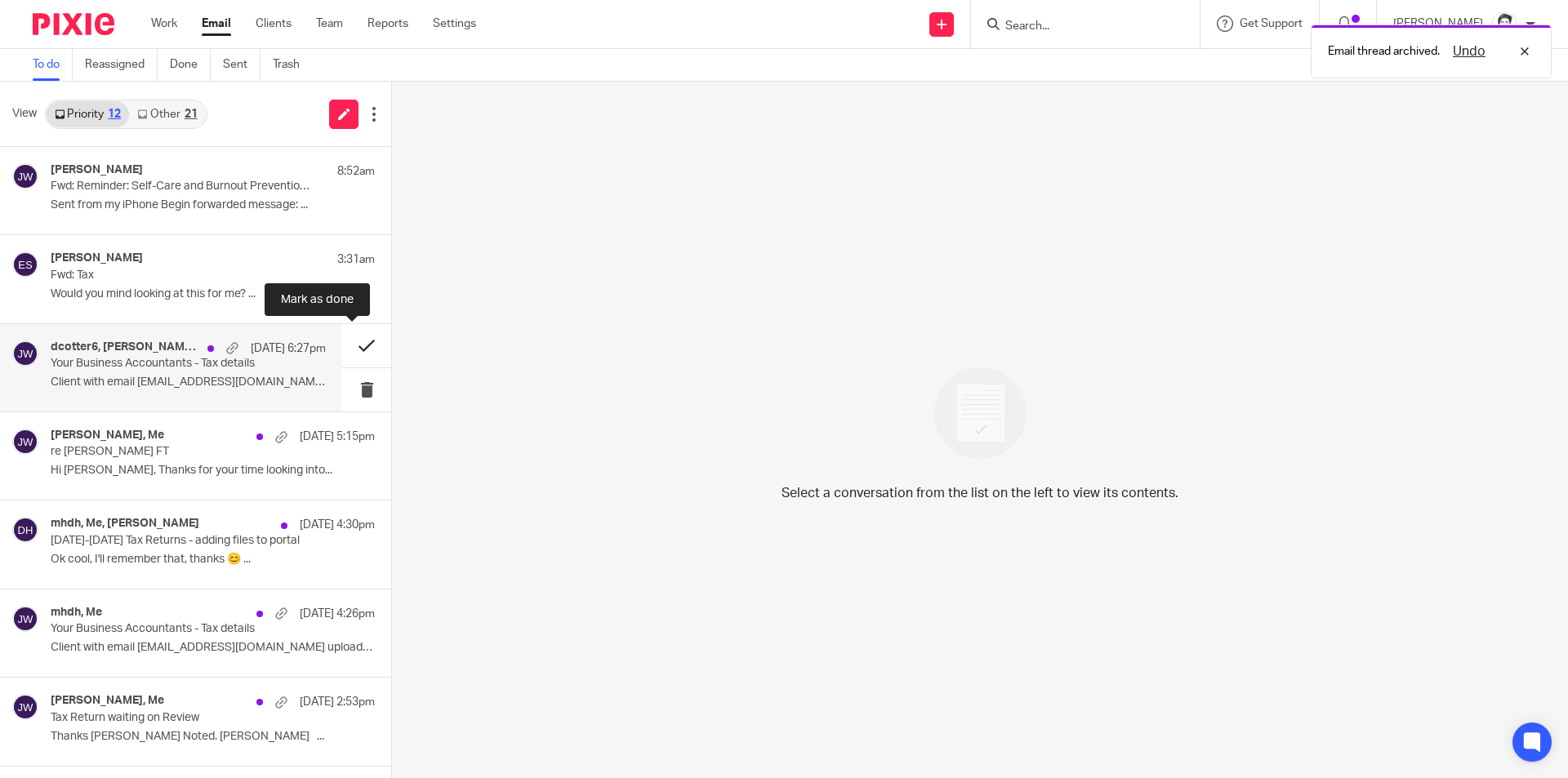
click at [350, 343] on button at bounding box center [367, 345] width 49 height 43
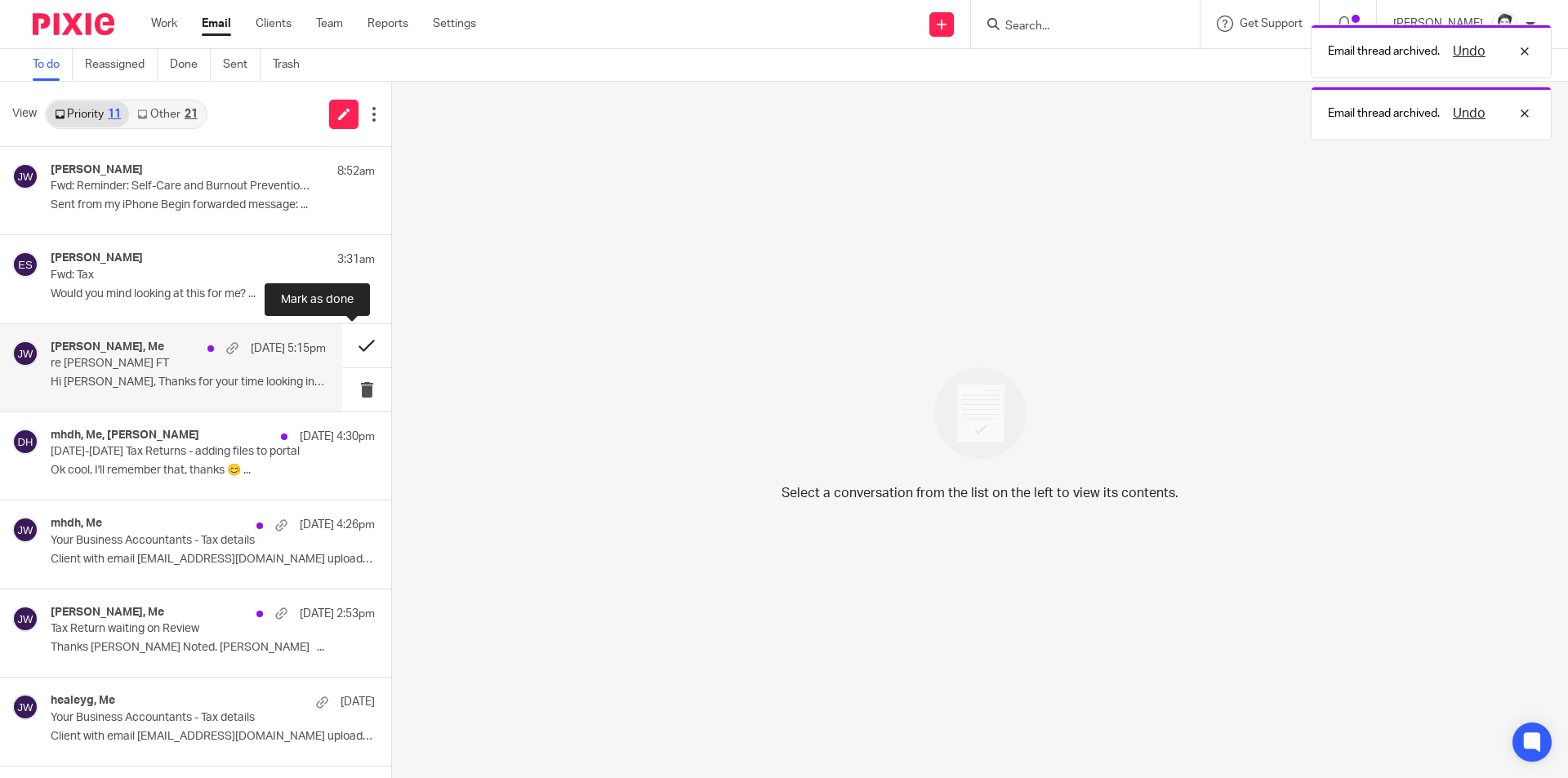
click at [351, 345] on button at bounding box center [367, 345] width 49 height 43
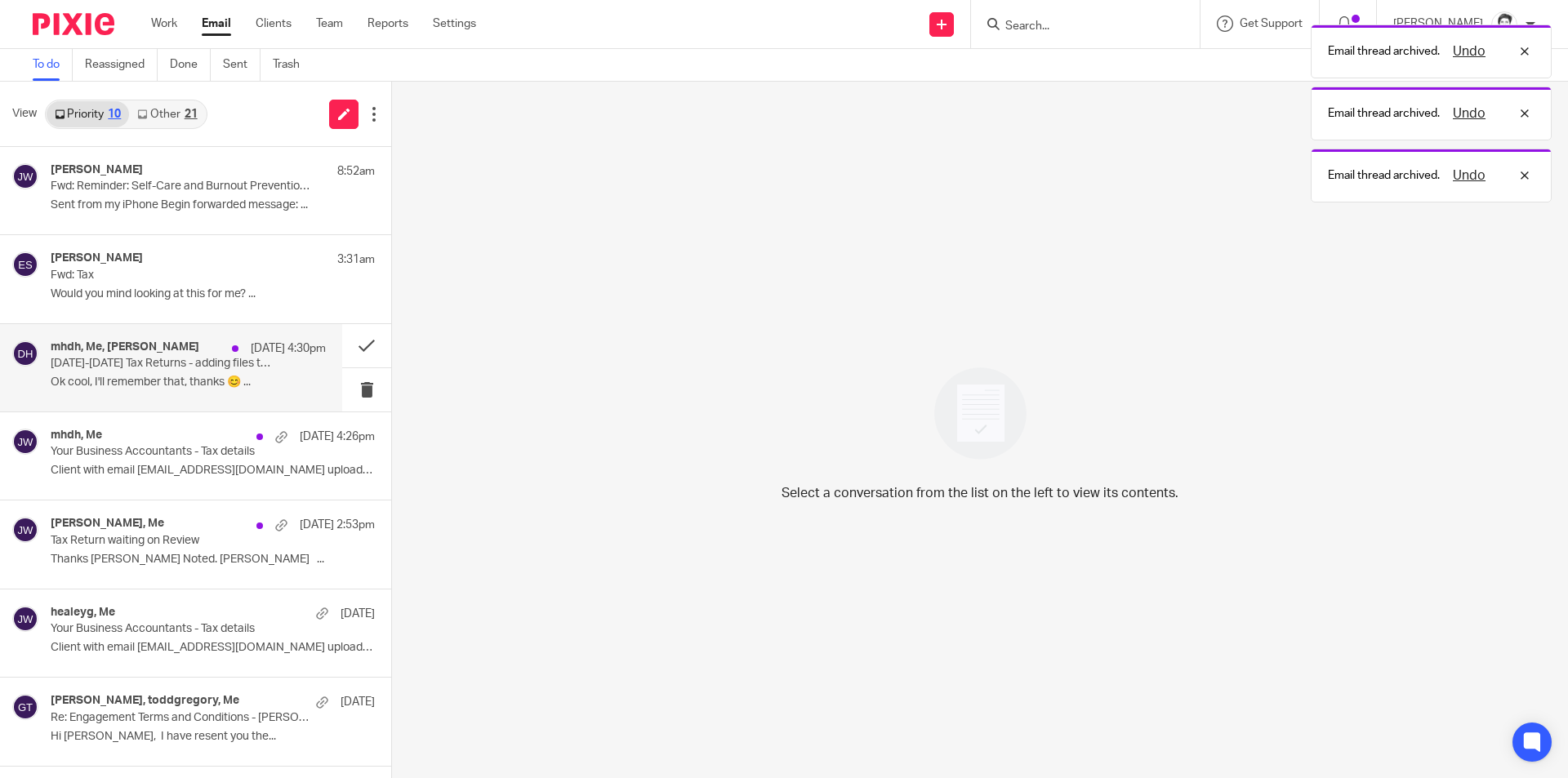
click at [110, 358] on p "2024-2025 Tax Returns - adding files to portal" at bounding box center [161, 363] width 220 height 14
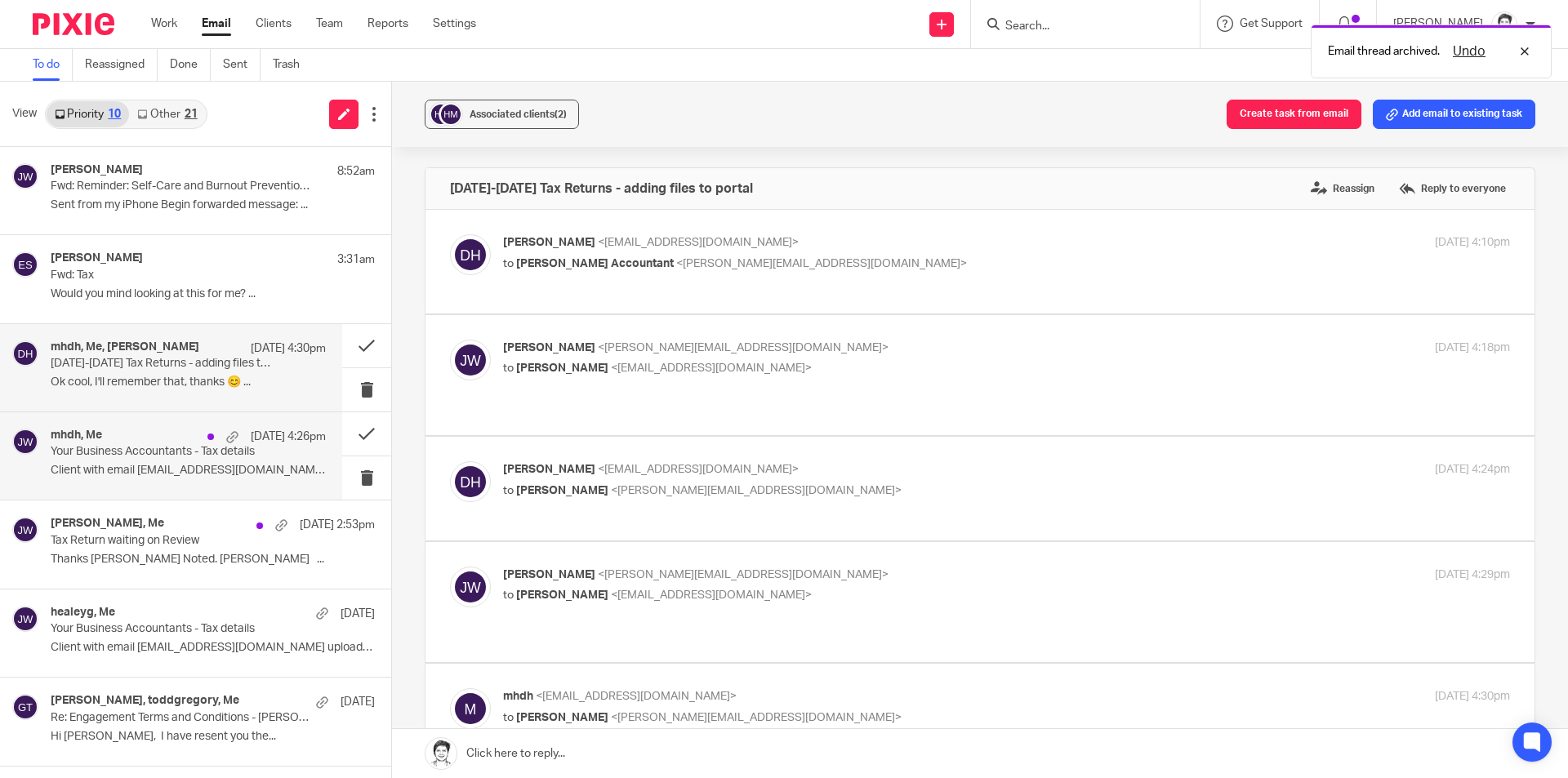
click at [126, 481] on div "mhdh, Me 15 Sep 4:26pm Your Business Accountants - Tax details Client with emai…" at bounding box center [188, 456] width 275 height 55
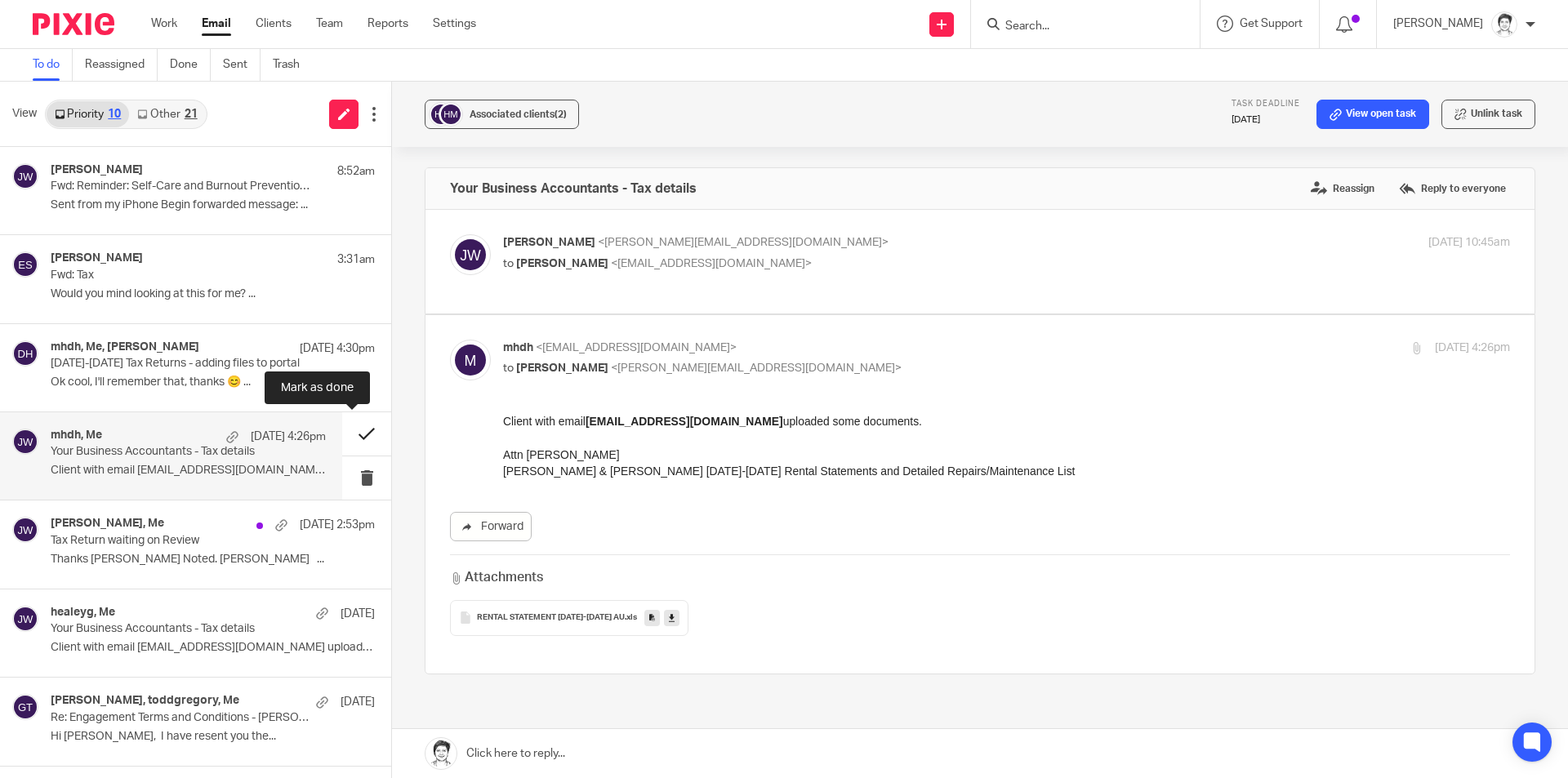
drag, startPoint x: 351, startPoint y: 432, endPoint x: 343, endPoint y: 433, distance: 8.1
click at [350, 433] on button at bounding box center [367, 433] width 49 height 43
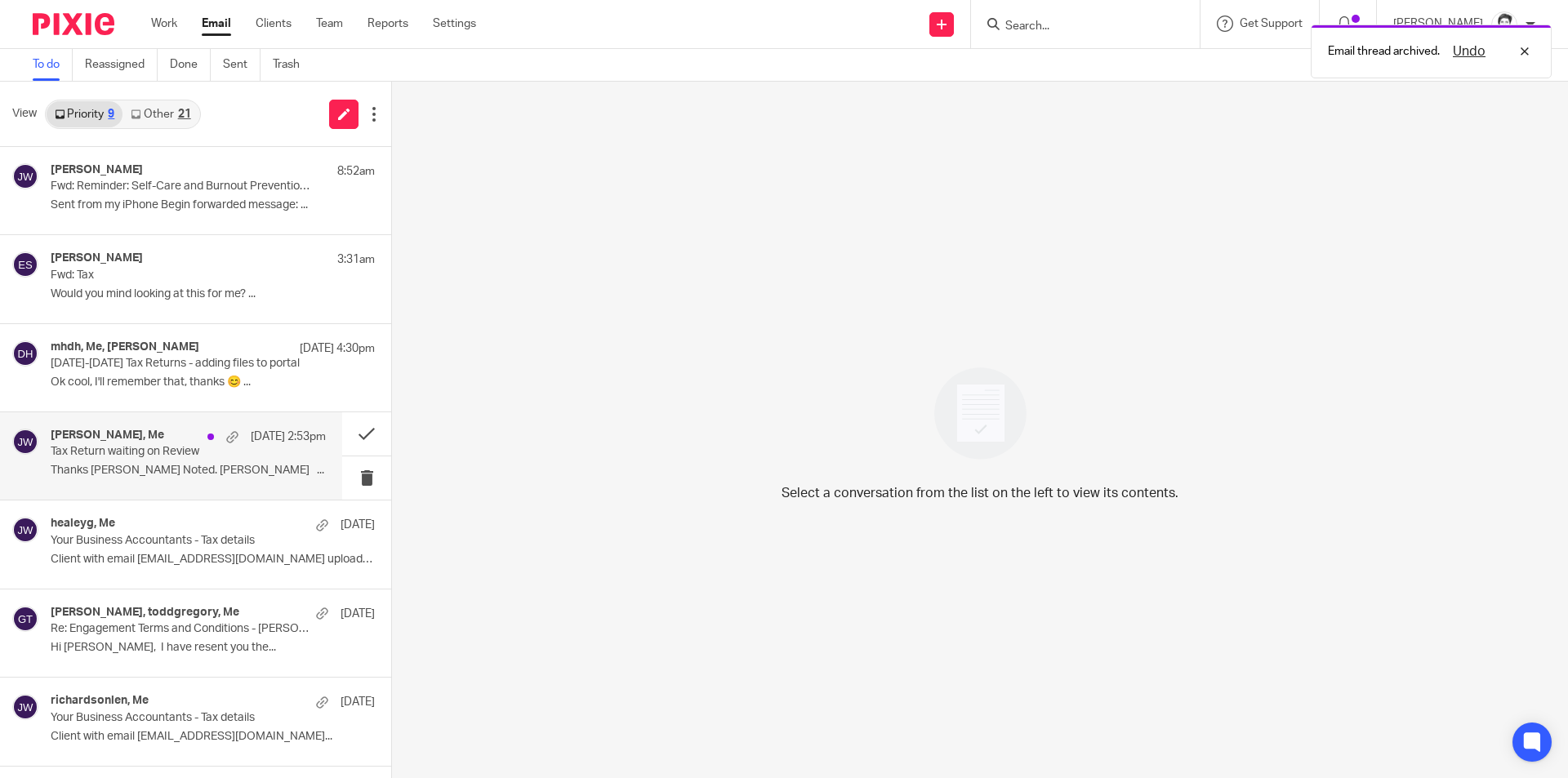
click at [122, 457] on p "Tax Return waiting on Review" at bounding box center [161, 451] width 220 height 14
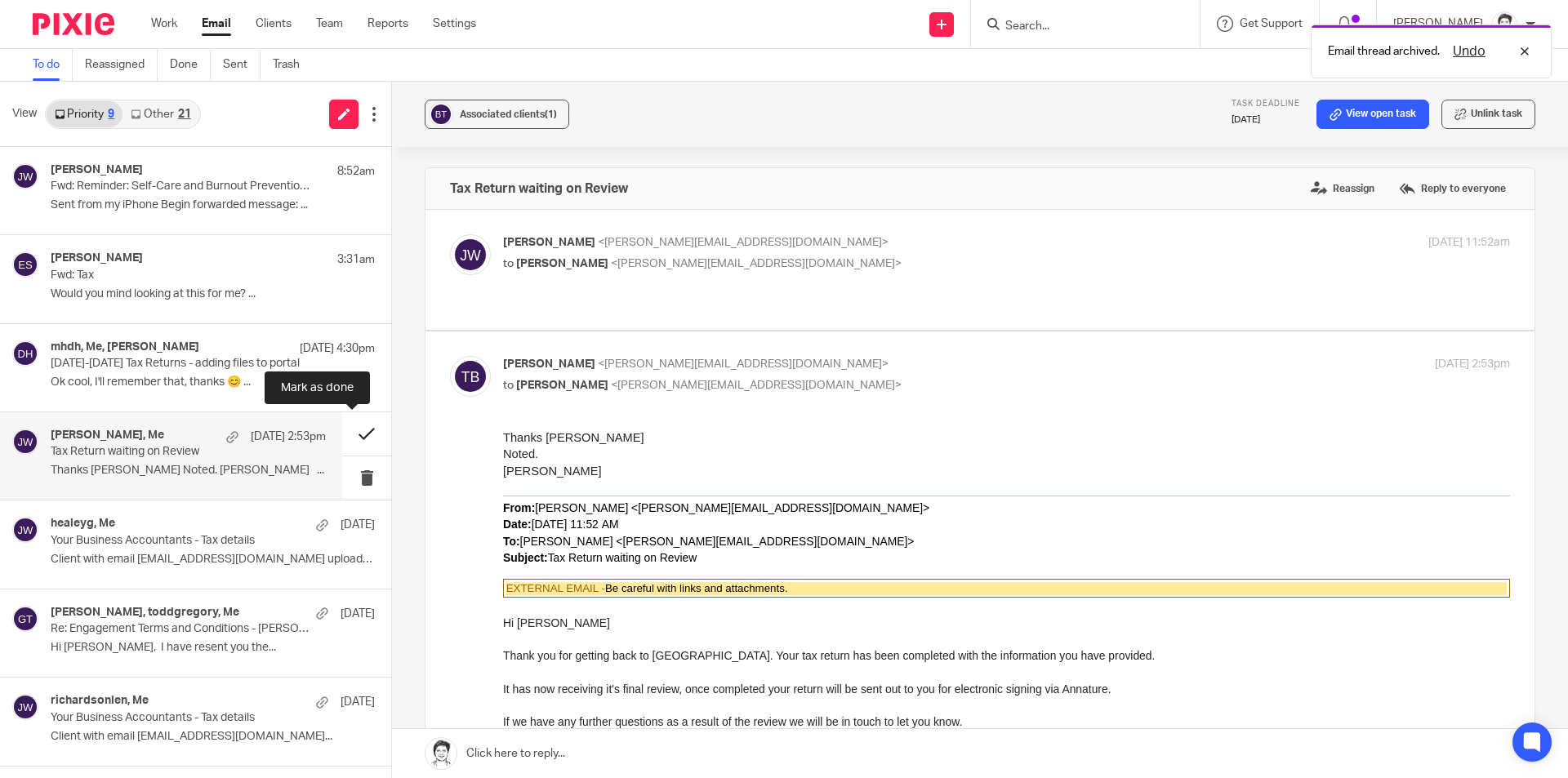
click at [352, 435] on button at bounding box center [367, 433] width 49 height 43
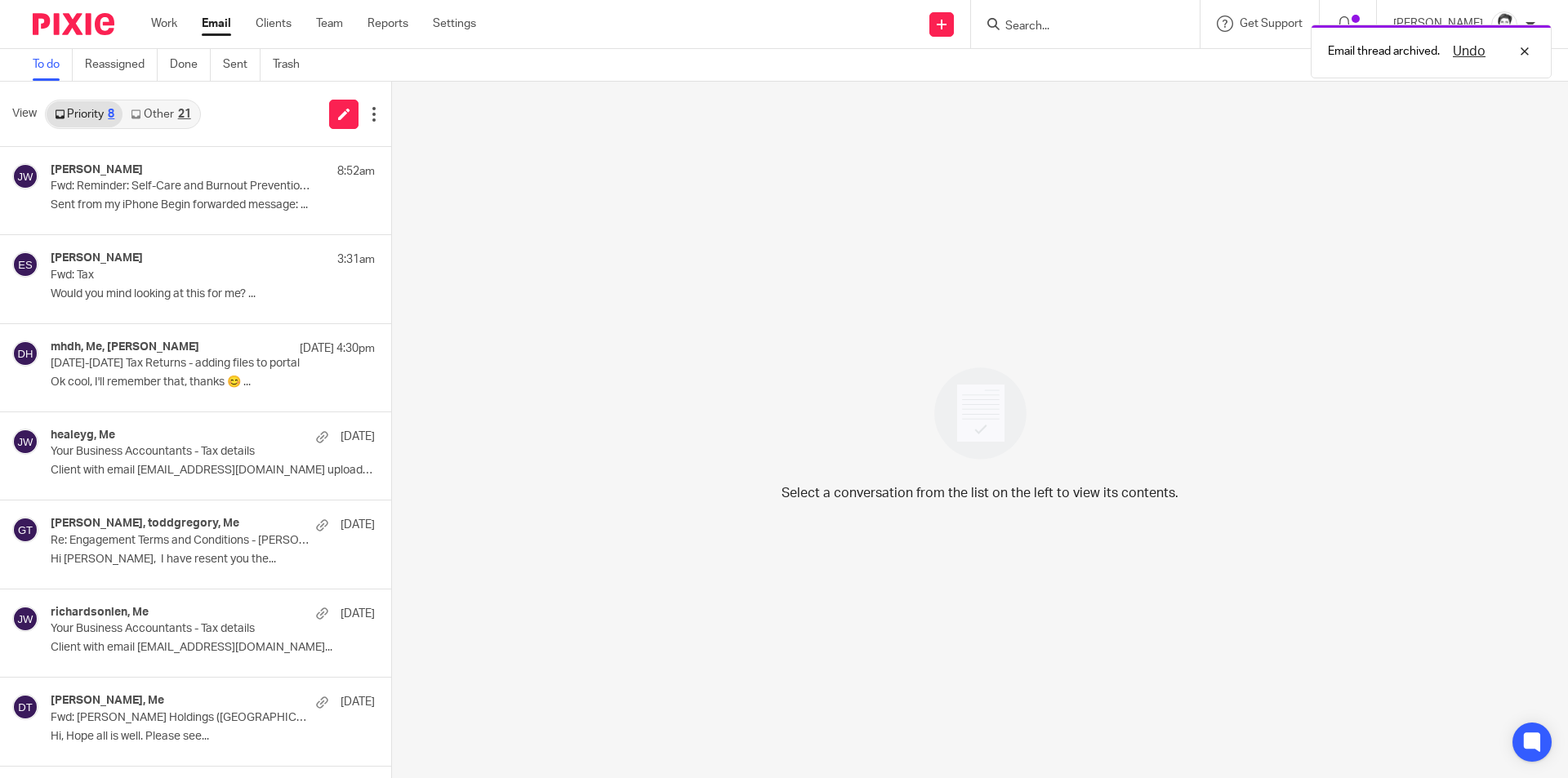
click at [170, 118] on link "Other 21" at bounding box center [160, 114] width 76 height 26
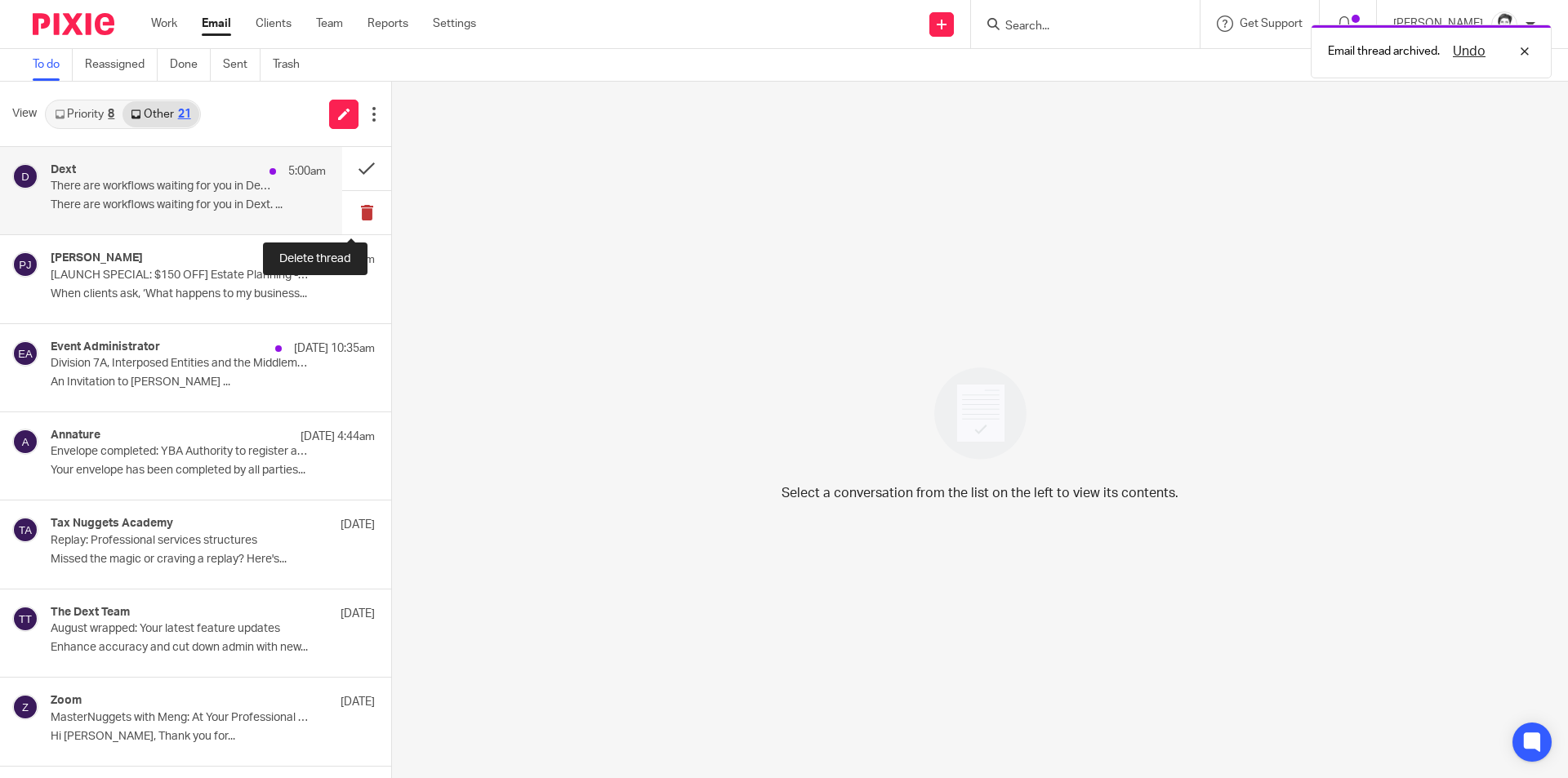
click at [354, 207] on button at bounding box center [367, 212] width 49 height 43
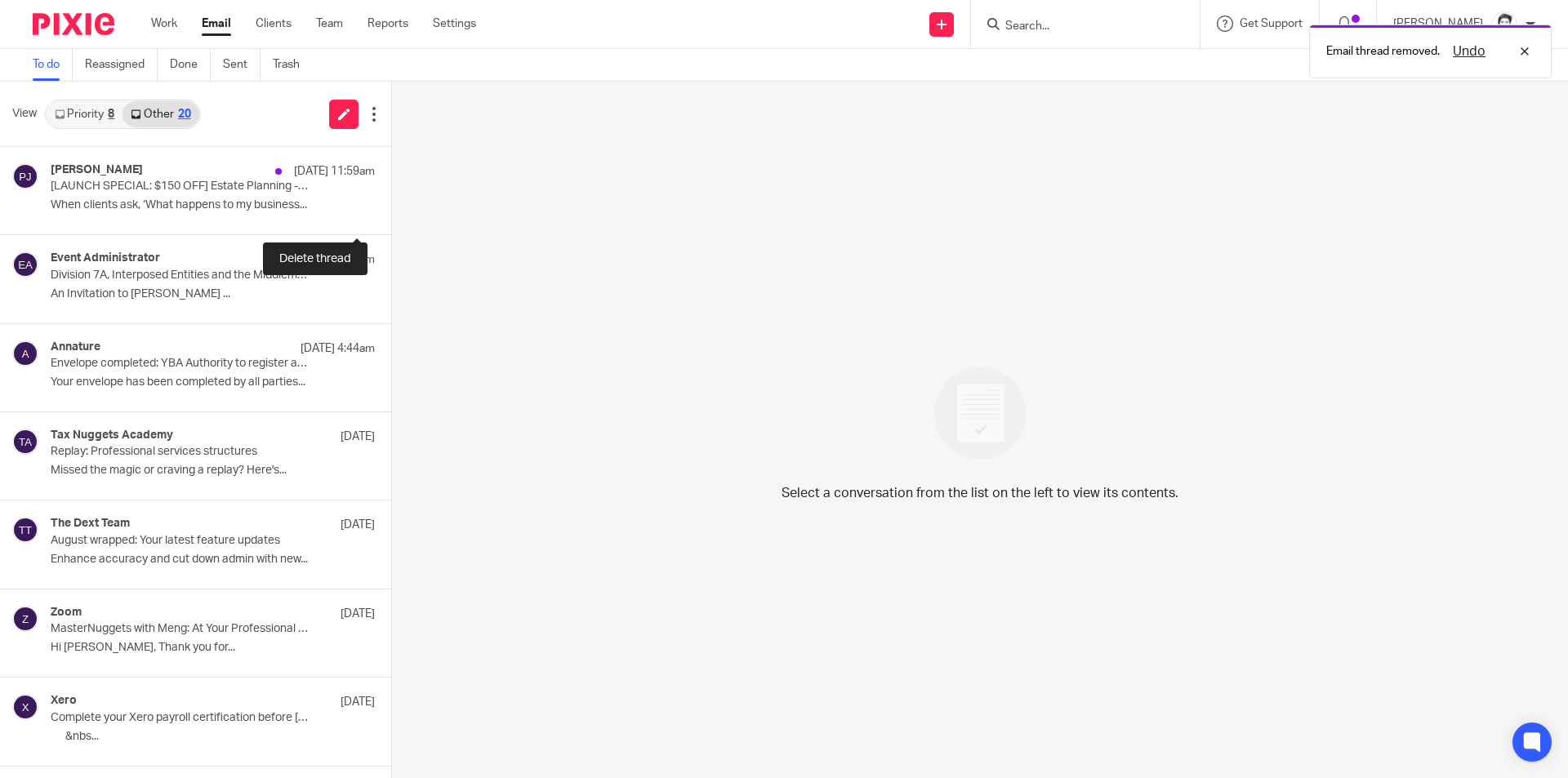
click at [391, 207] on button at bounding box center [398, 212] width 13 height 43
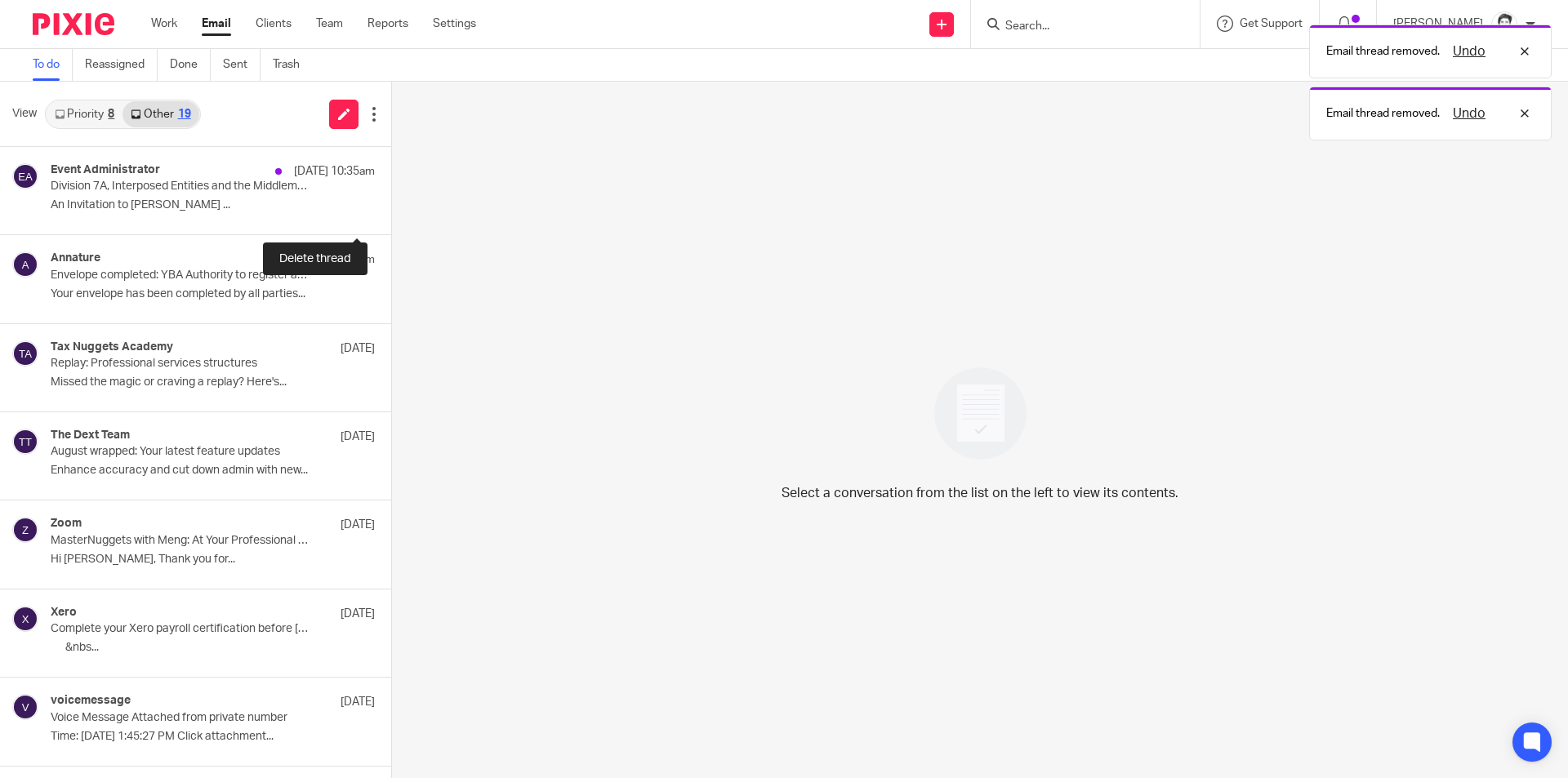
click at [391, 207] on button at bounding box center [398, 212] width 13 height 43
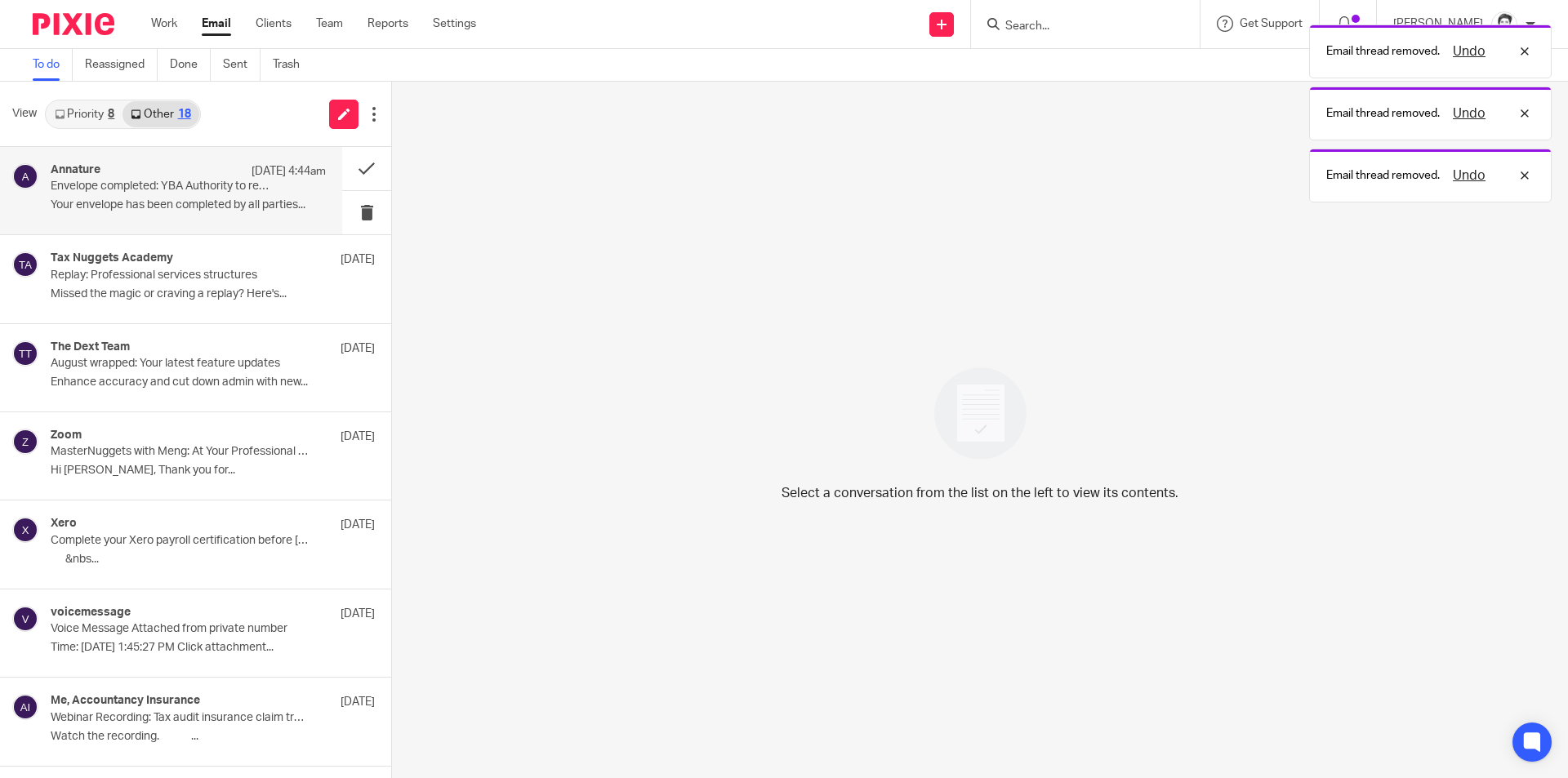
click at [86, 194] on div "Annature 15 Sep 4:44am Envelope completed: YBA Authority to register as agent.p…" at bounding box center [188, 190] width 275 height 55
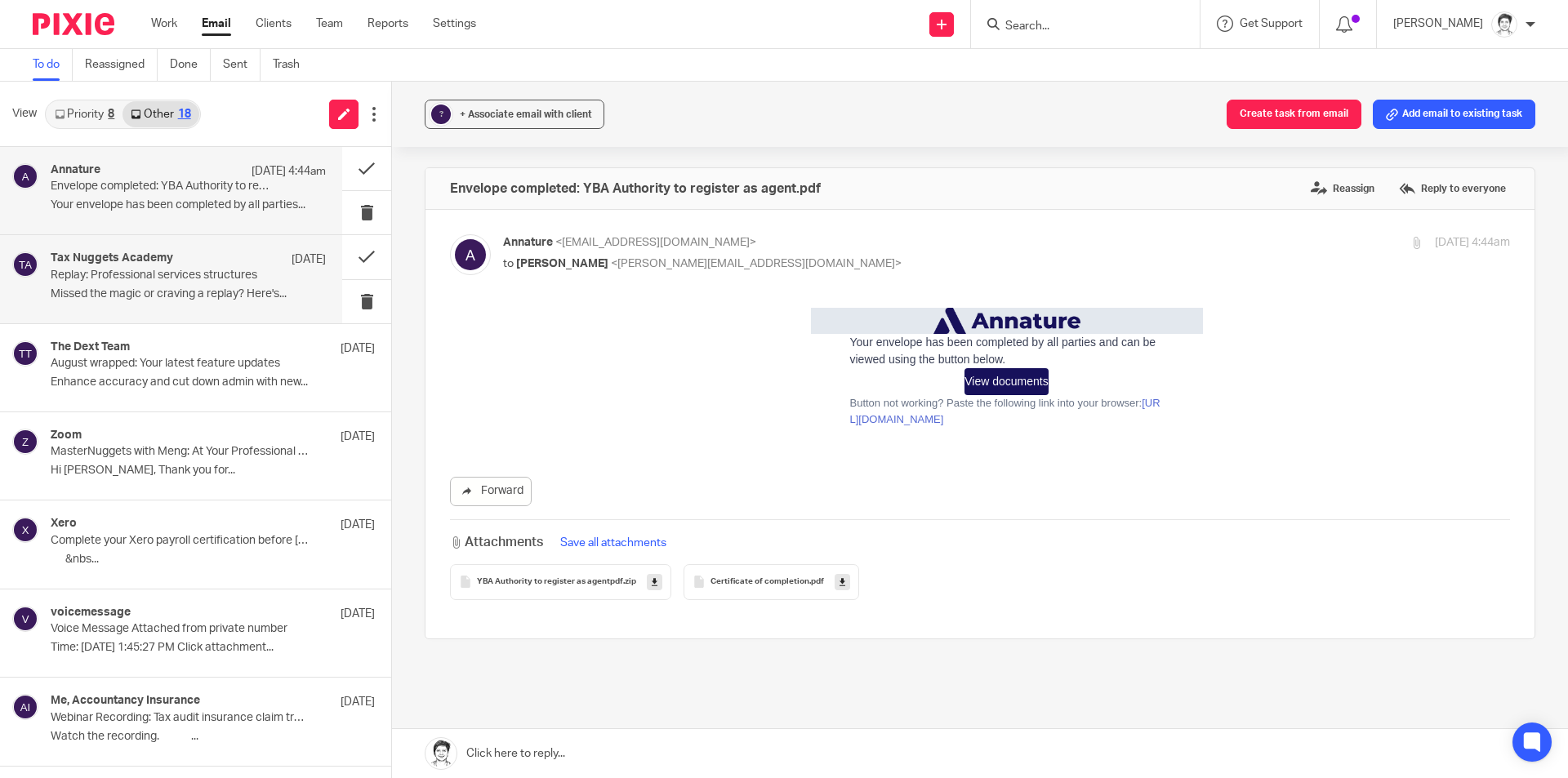
click at [104, 300] on p "Missed the magic or craving a replay? Here's..." at bounding box center [188, 294] width 275 height 14
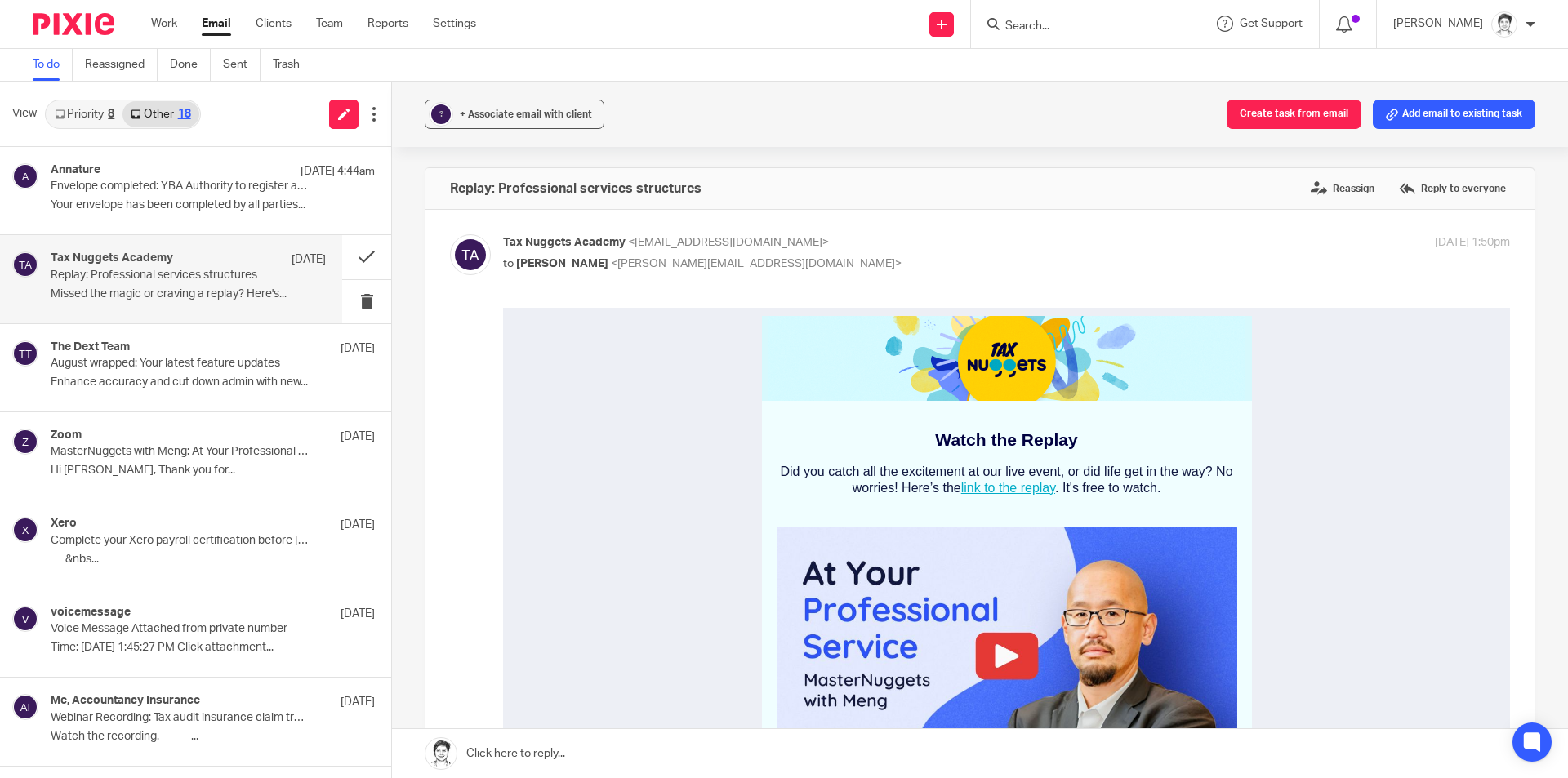
drag, startPoint x: 612, startPoint y: 499, endPoint x: 623, endPoint y: 493, distance: 12.5
click at [1071, 29] on input "Search" at bounding box center [1077, 27] width 147 height 15
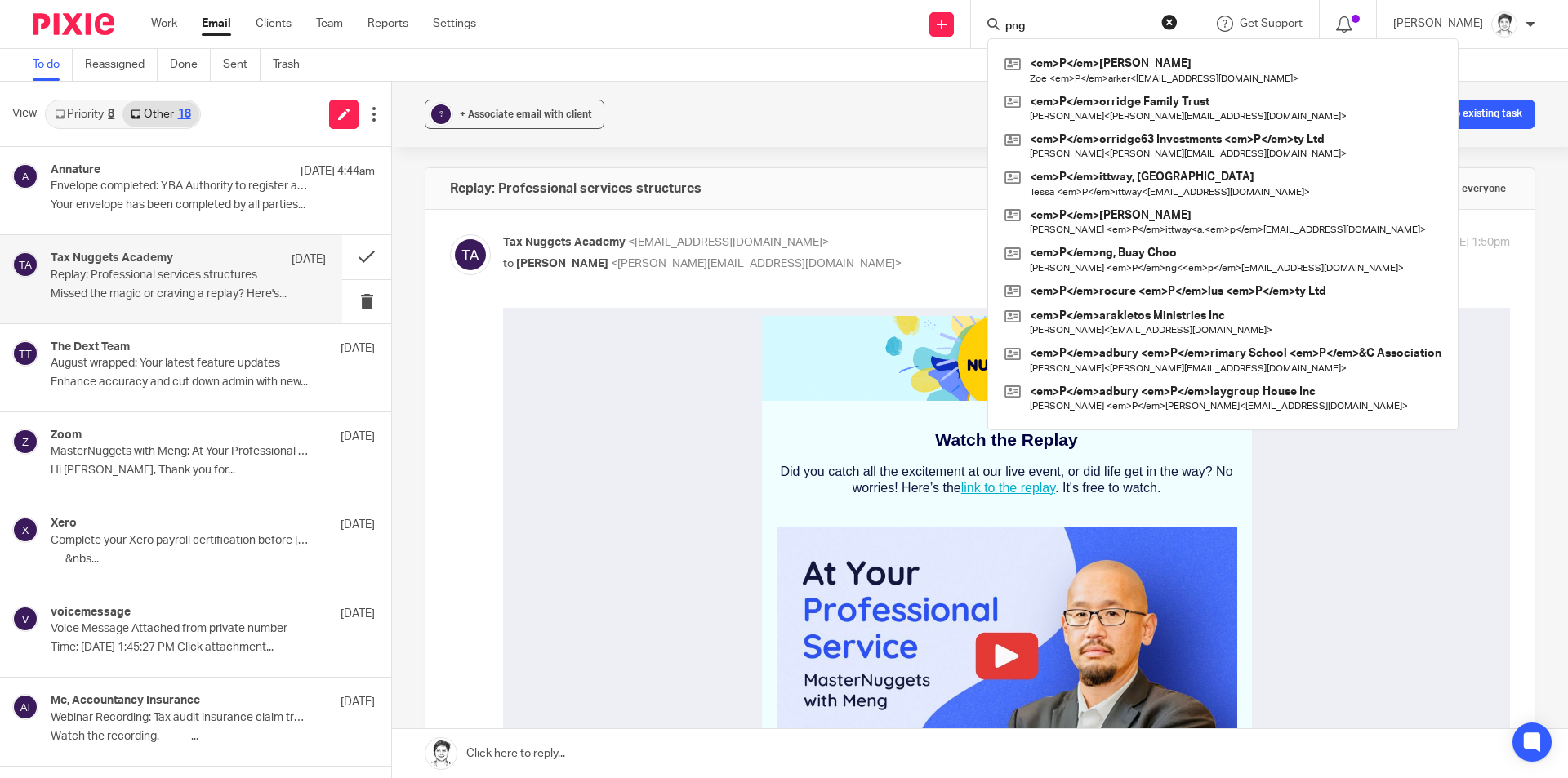
type input "png"
click button "submit" at bounding box center [0, 0] width 0 height 0
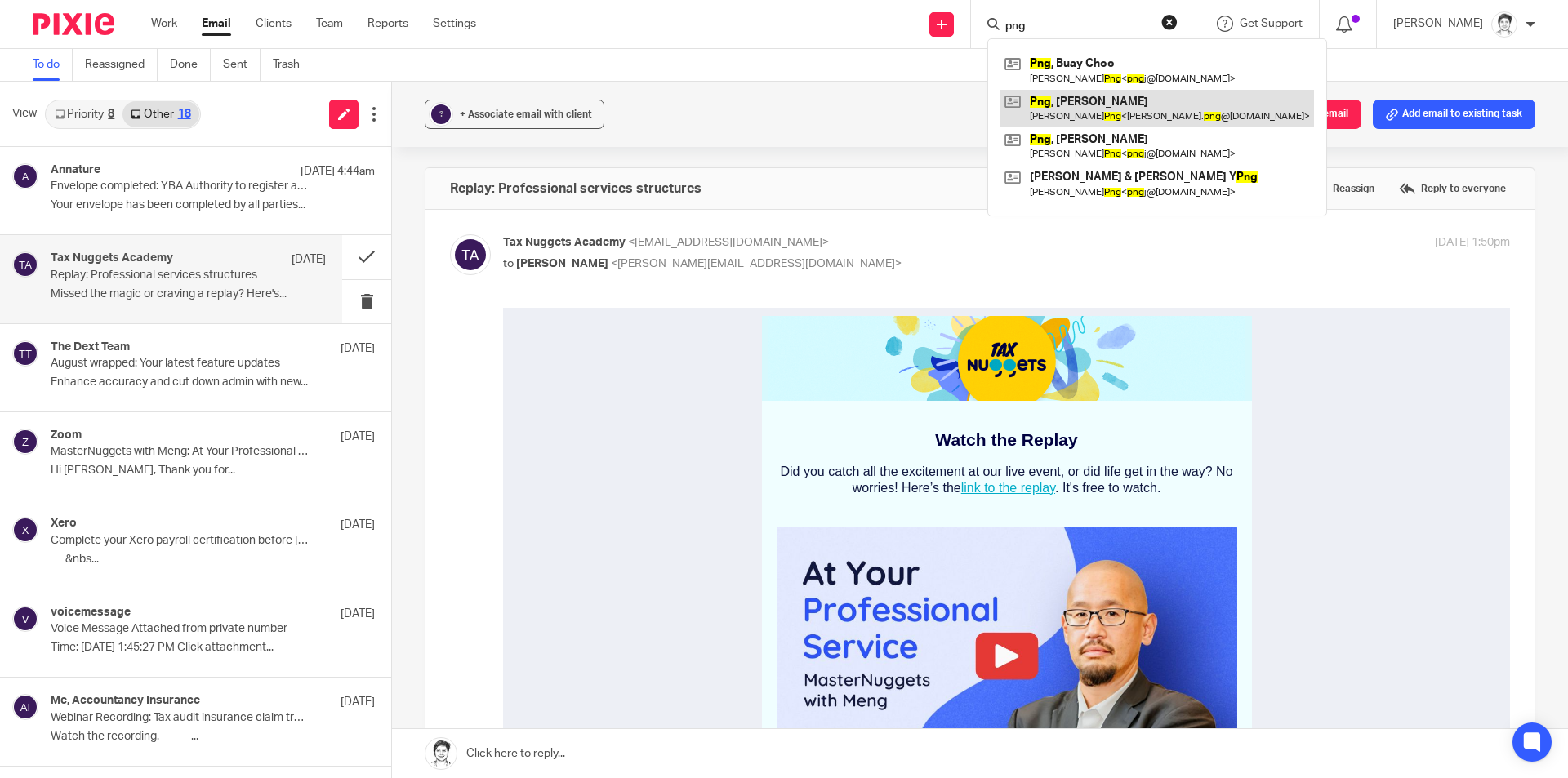
click at [1086, 111] on link at bounding box center [1157, 109] width 314 height 38
